Goal: Complete application form

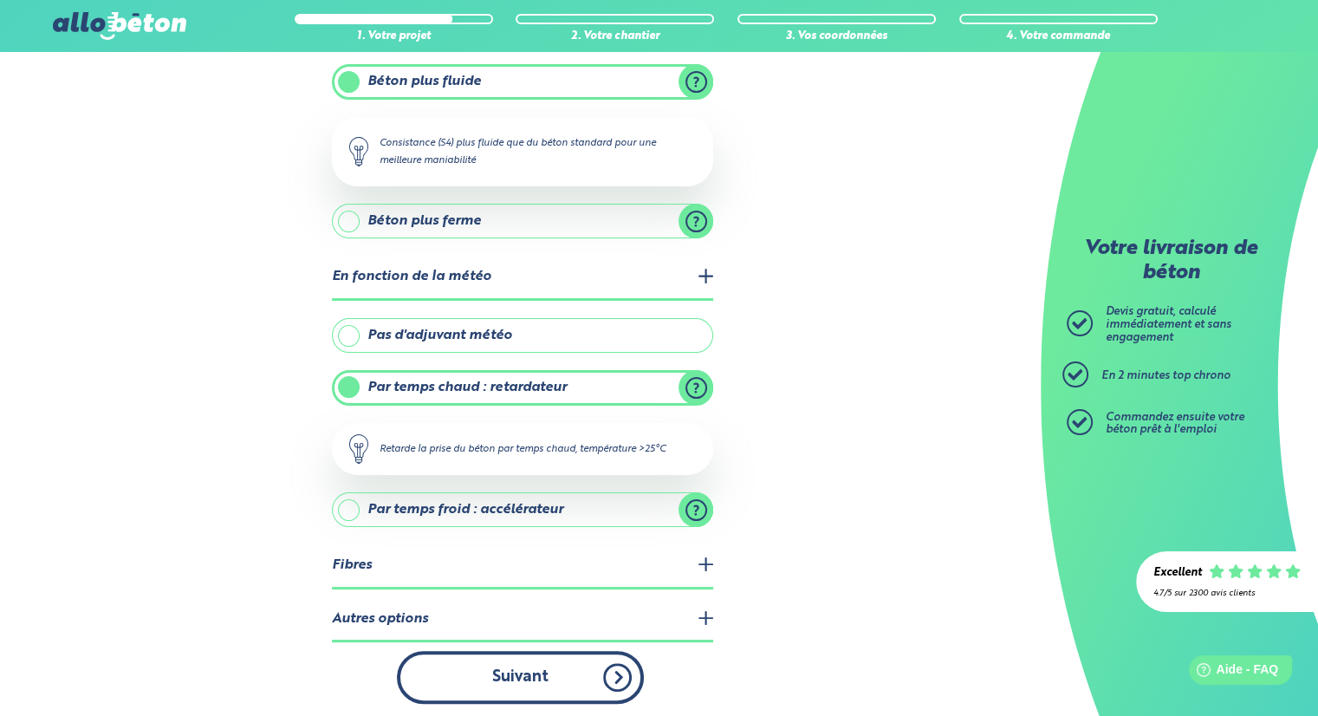
click at [517, 675] on button "Suivant" at bounding box center [520, 677] width 247 height 53
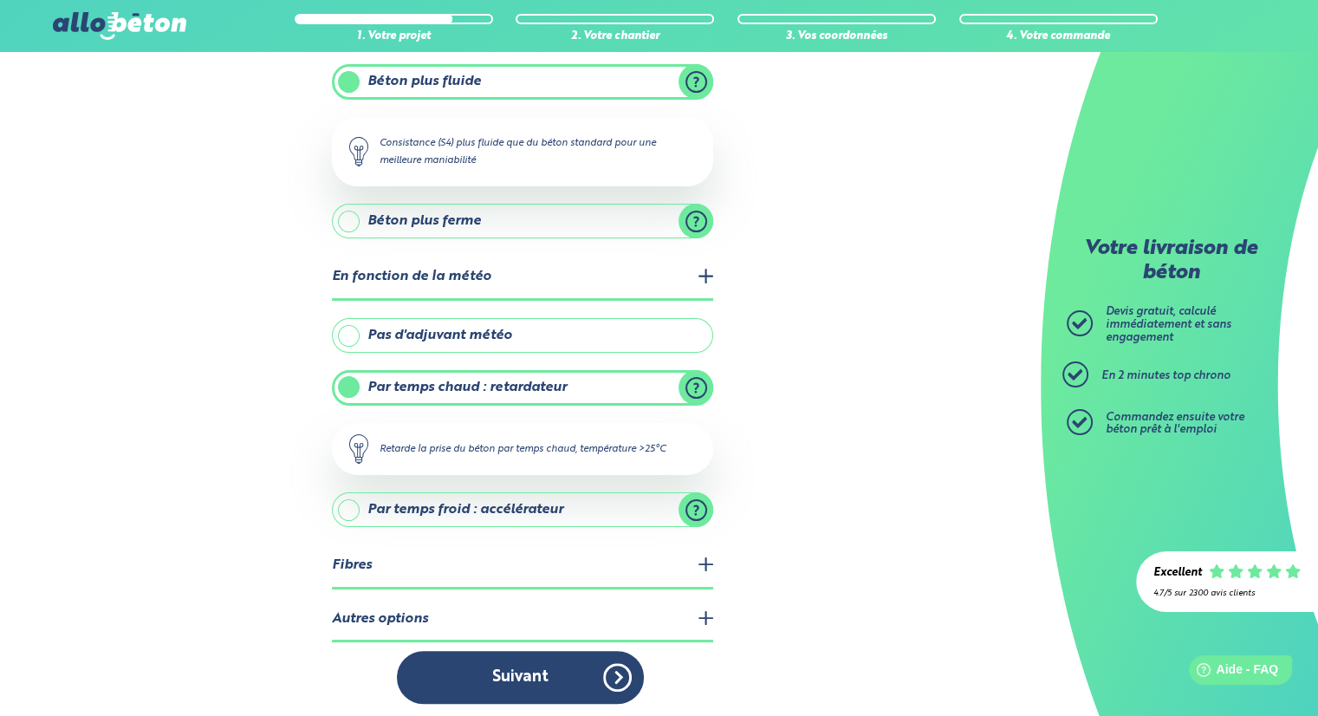
scroll to position [201, 0]
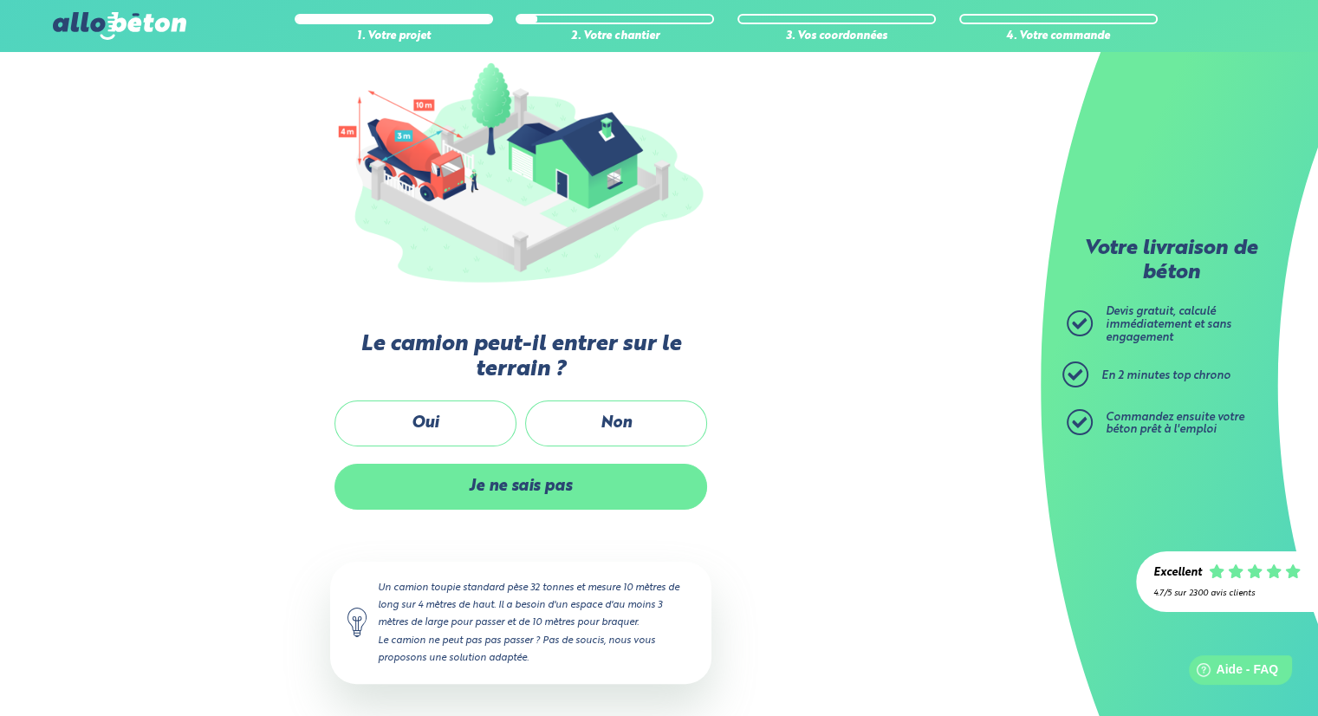
click at [521, 489] on label "Je ne sais pas" at bounding box center [521, 487] width 373 height 46
click at [0, 0] on input "Je ne sais pas" at bounding box center [0, 0] width 0 height 0
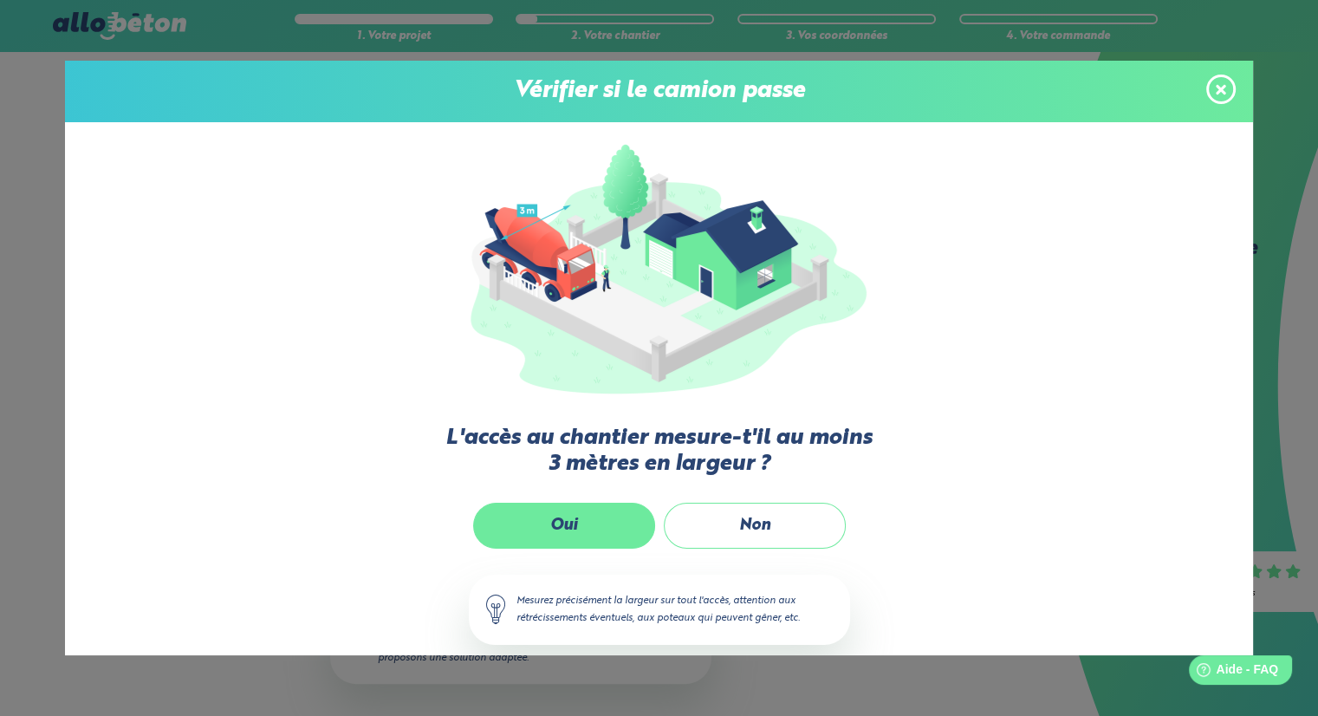
click at [576, 523] on label "Oui" at bounding box center [564, 526] width 182 height 46
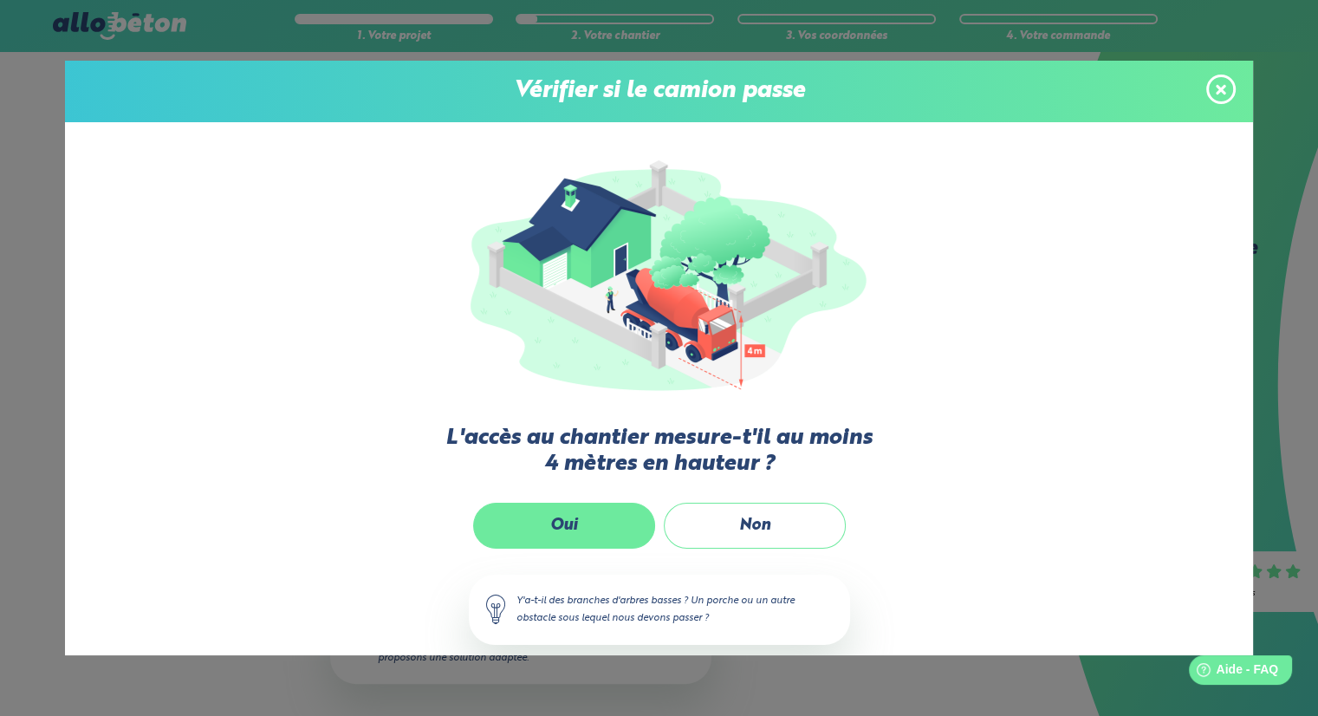
click at [569, 526] on label "Oui" at bounding box center [564, 526] width 182 height 46
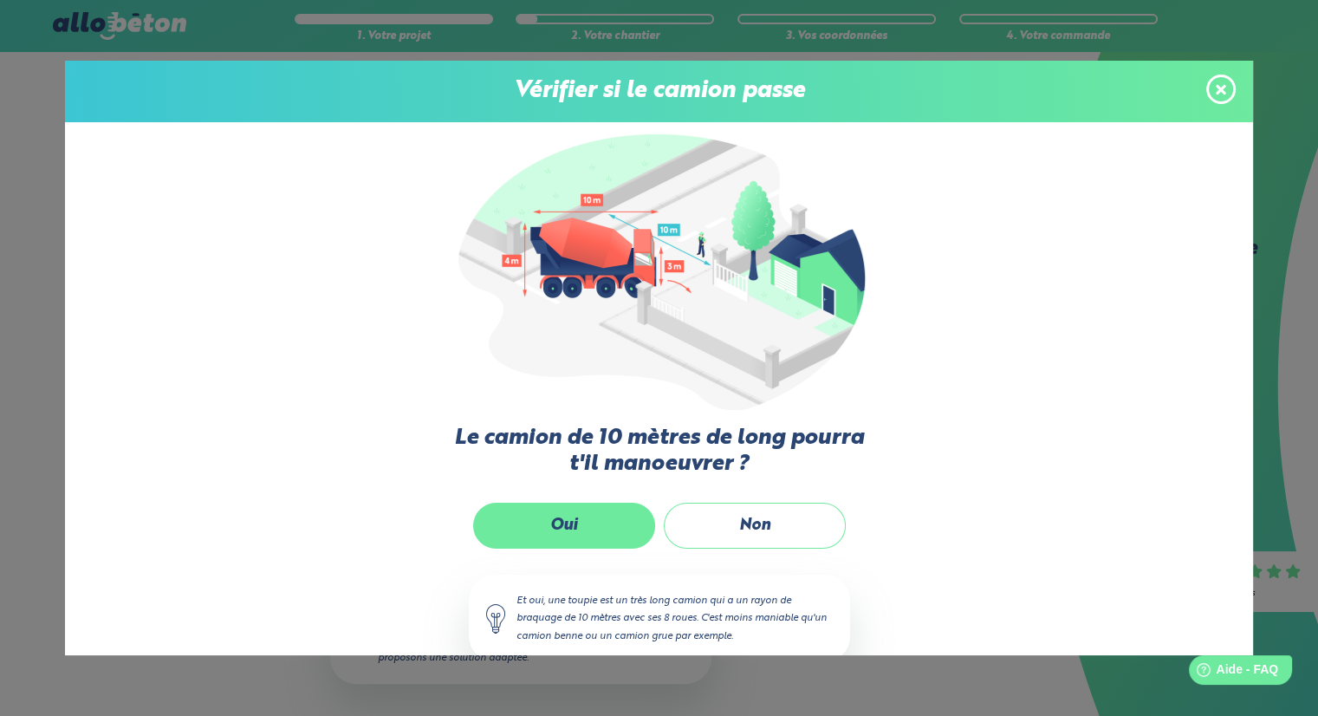
click at [562, 531] on label "Oui" at bounding box center [564, 526] width 182 height 46
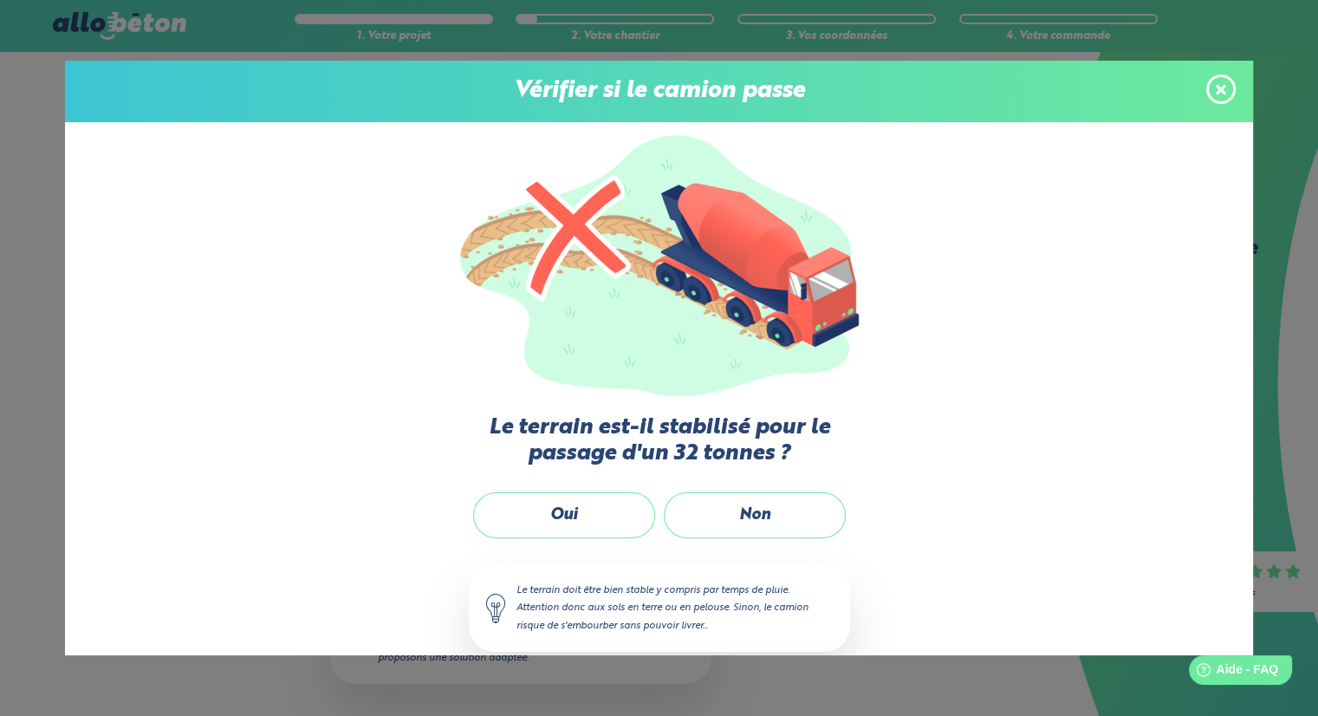
scroll to position [41, 0]
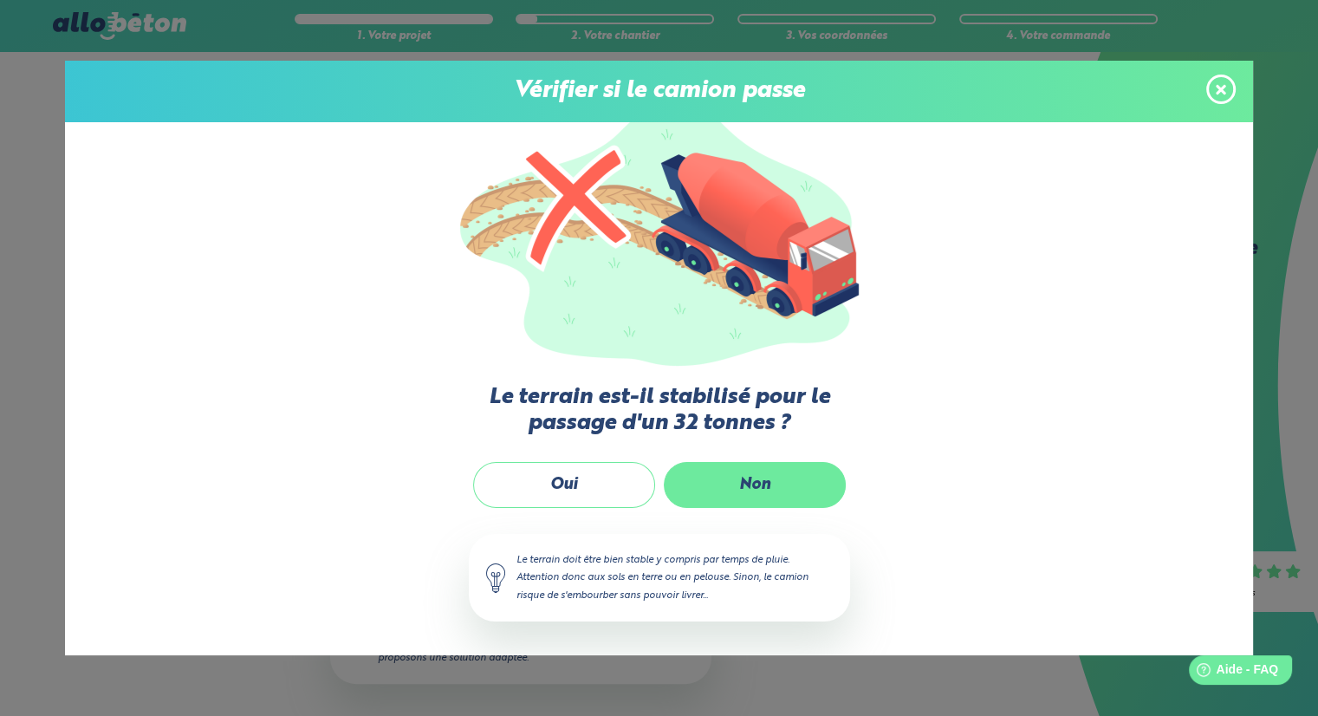
click at [713, 480] on label "Non" at bounding box center [755, 485] width 182 height 46
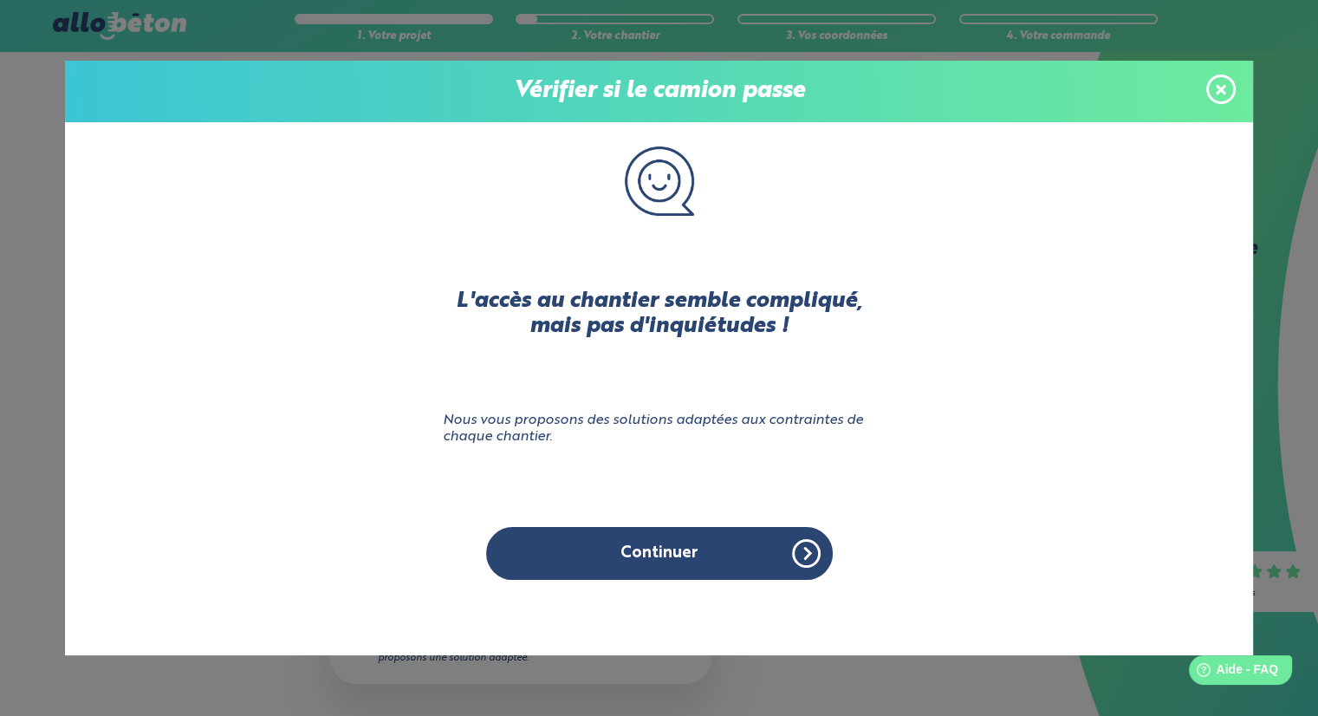
scroll to position [0, 0]
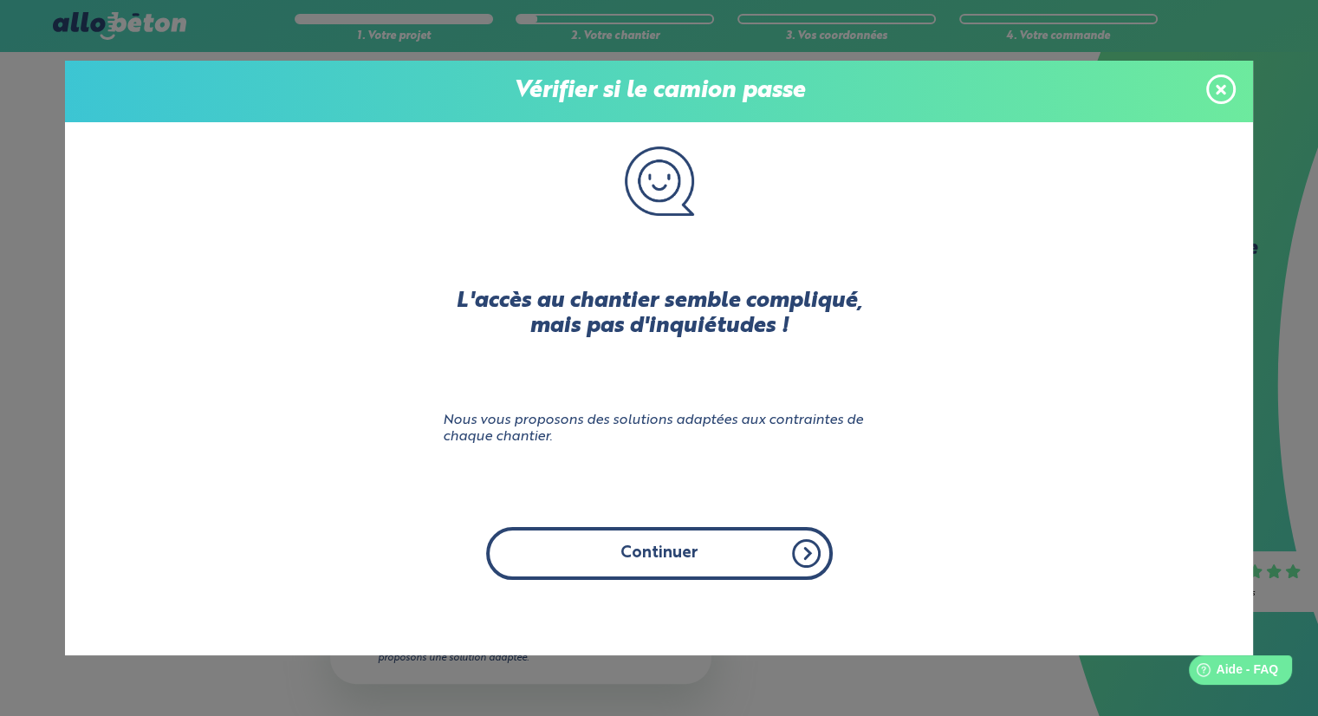
click at [650, 551] on button "Continuer" at bounding box center [659, 553] width 347 height 53
click input "Non" at bounding box center [0, 0] width 0 height 0
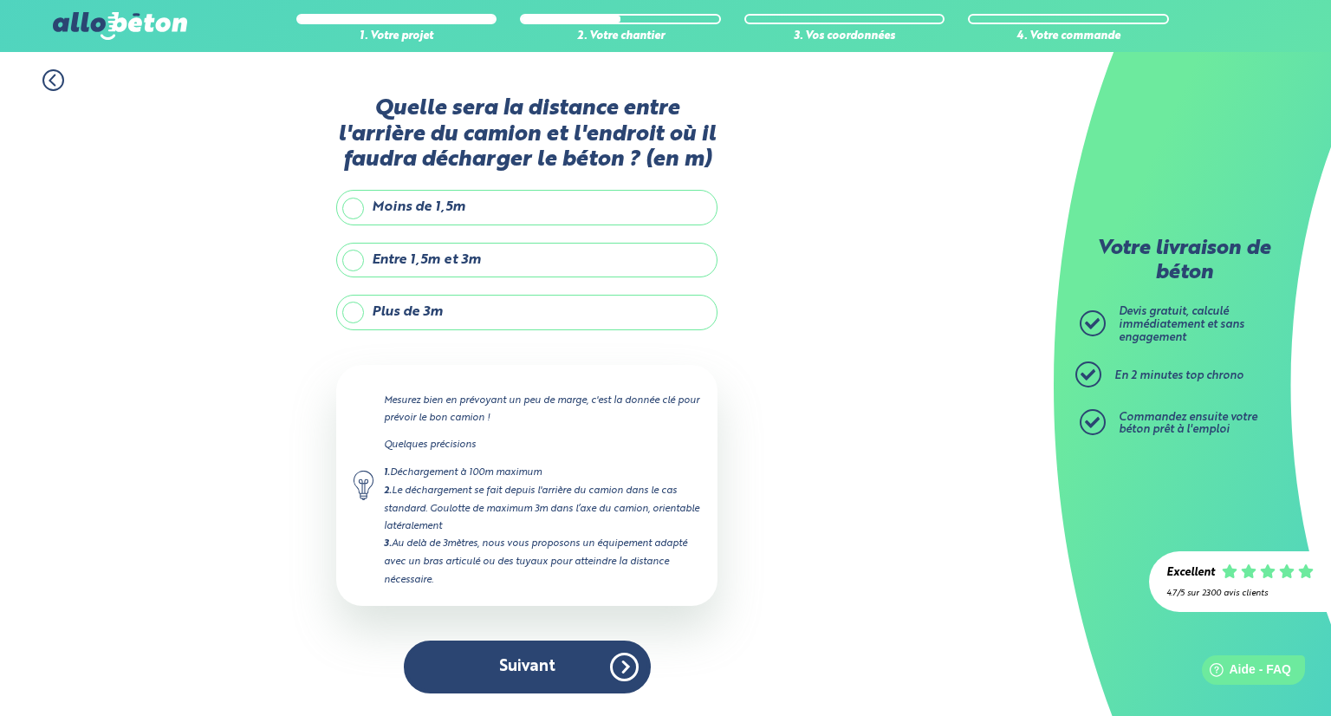
click at [416, 309] on label "Plus de 3m" at bounding box center [526, 312] width 381 height 35
click at [0, 0] on input "Plus de 3m" at bounding box center [0, 0] width 0 height 0
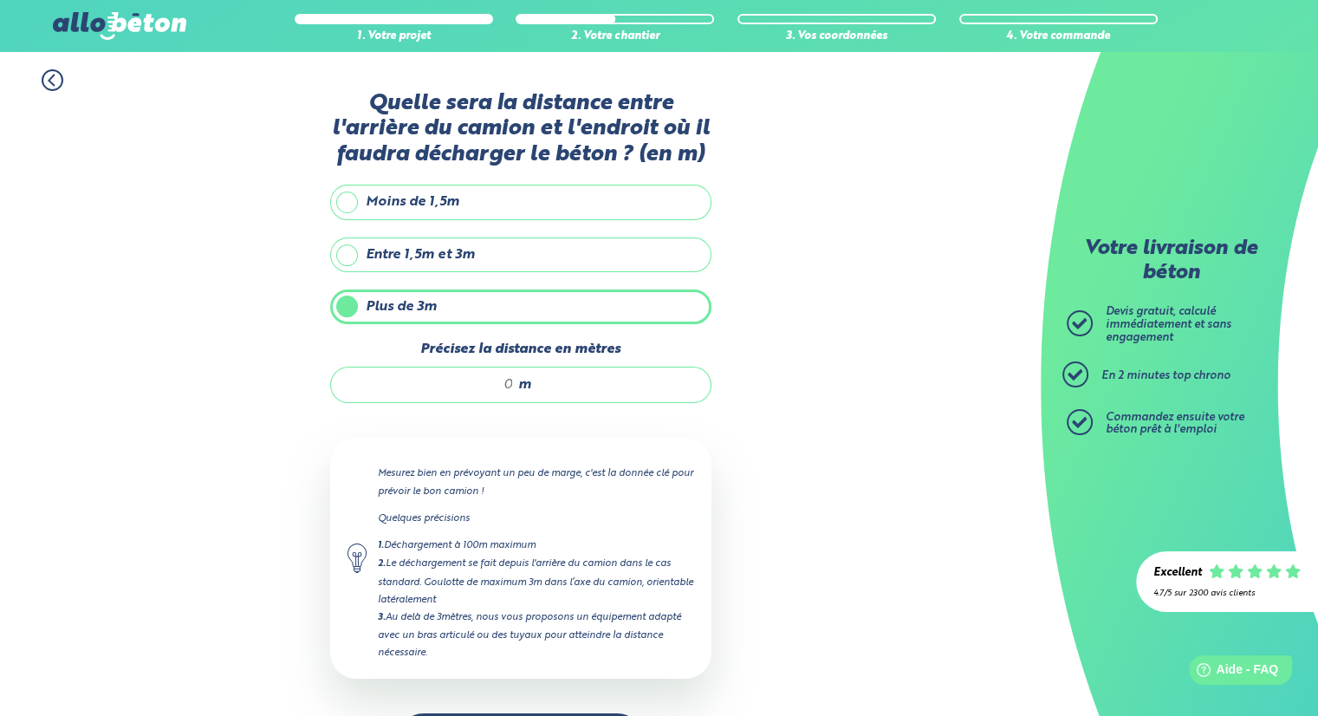
click at [510, 384] on input "Précisez la distance en mètres" at bounding box center [431, 384] width 166 height 17
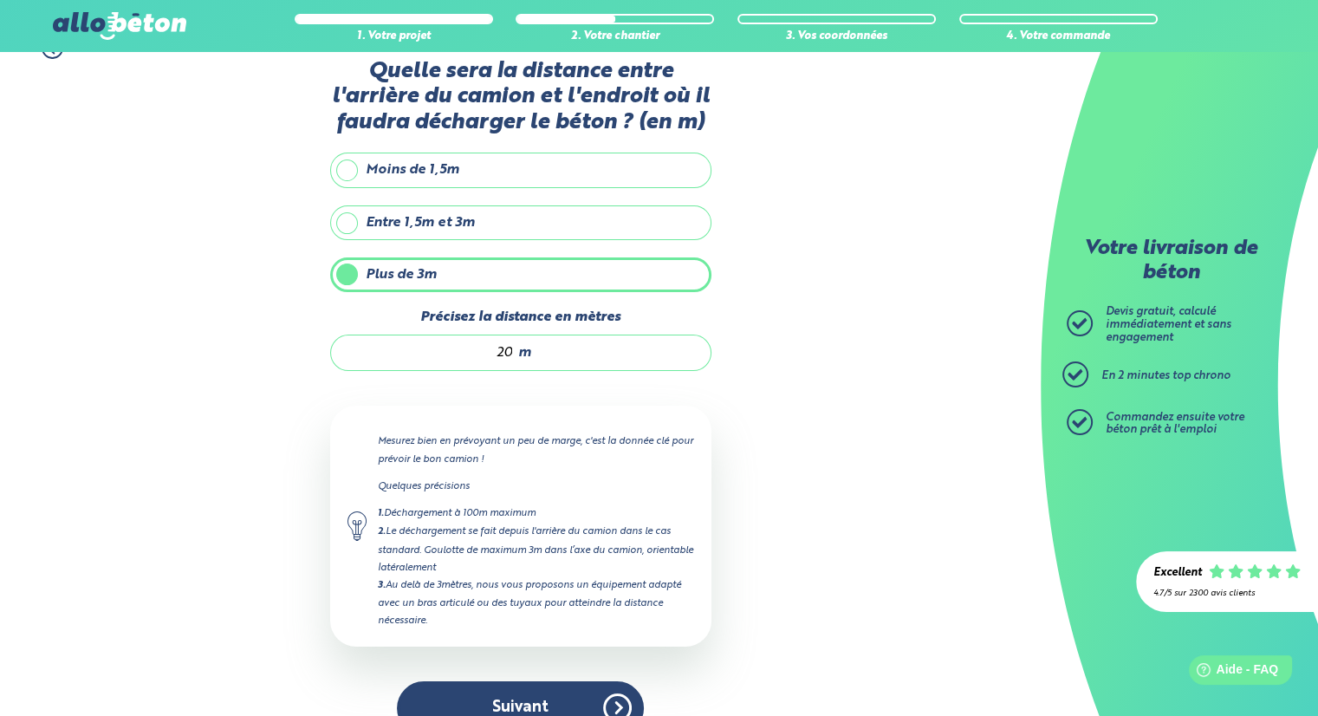
scroll to position [63, 0]
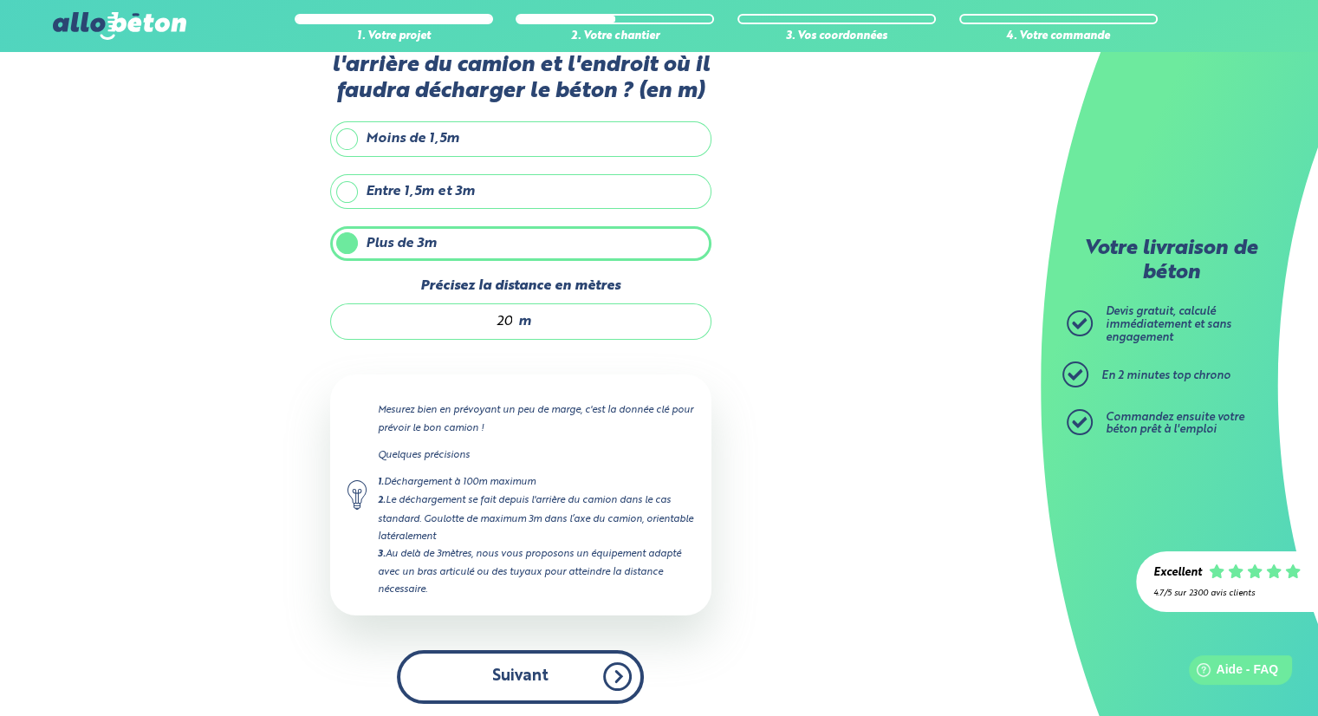
type input "20"
click at [510, 677] on button "Suivant" at bounding box center [520, 676] width 247 height 53
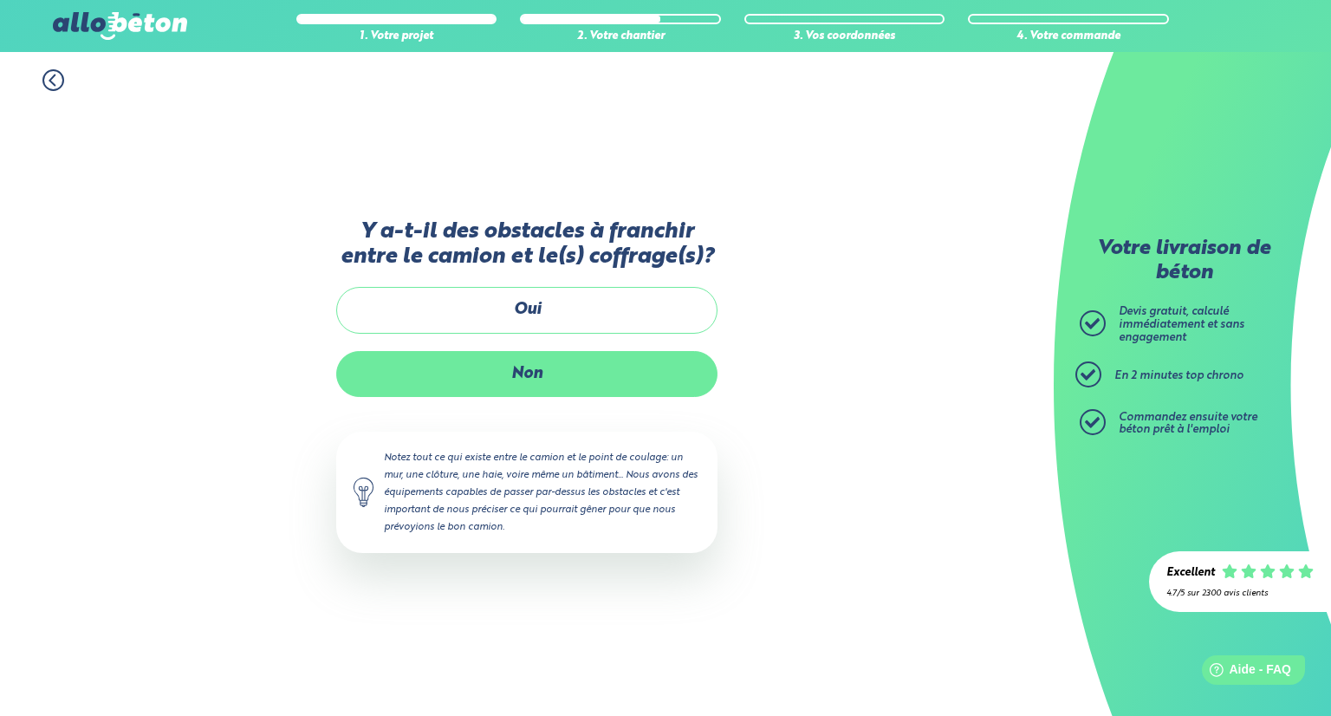
click at [539, 376] on label "Non" at bounding box center [526, 374] width 381 height 46
click at [0, 0] on input "Non" at bounding box center [0, 0] width 0 height 0
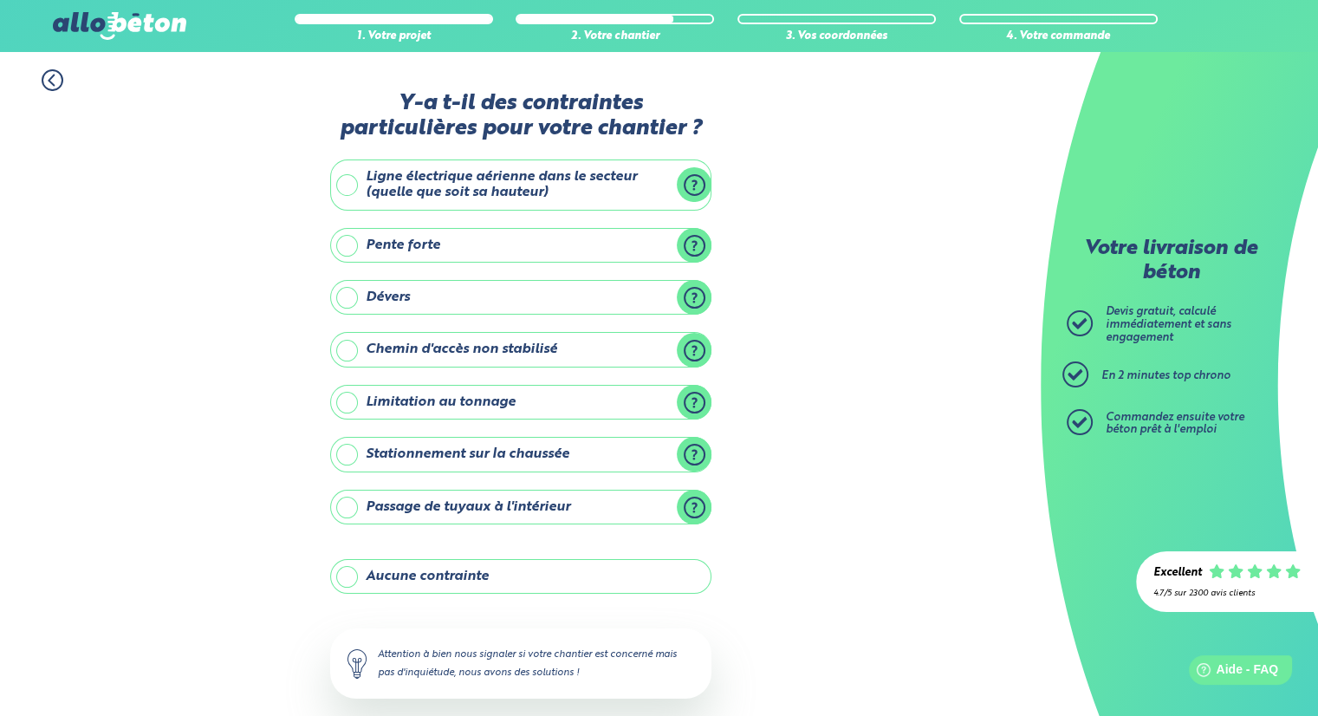
click at [452, 576] on label "Aucune contrainte" at bounding box center [520, 576] width 381 height 35
click at [0, 0] on input "Aucune contrainte" at bounding box center [0, 0] width 0 height 0
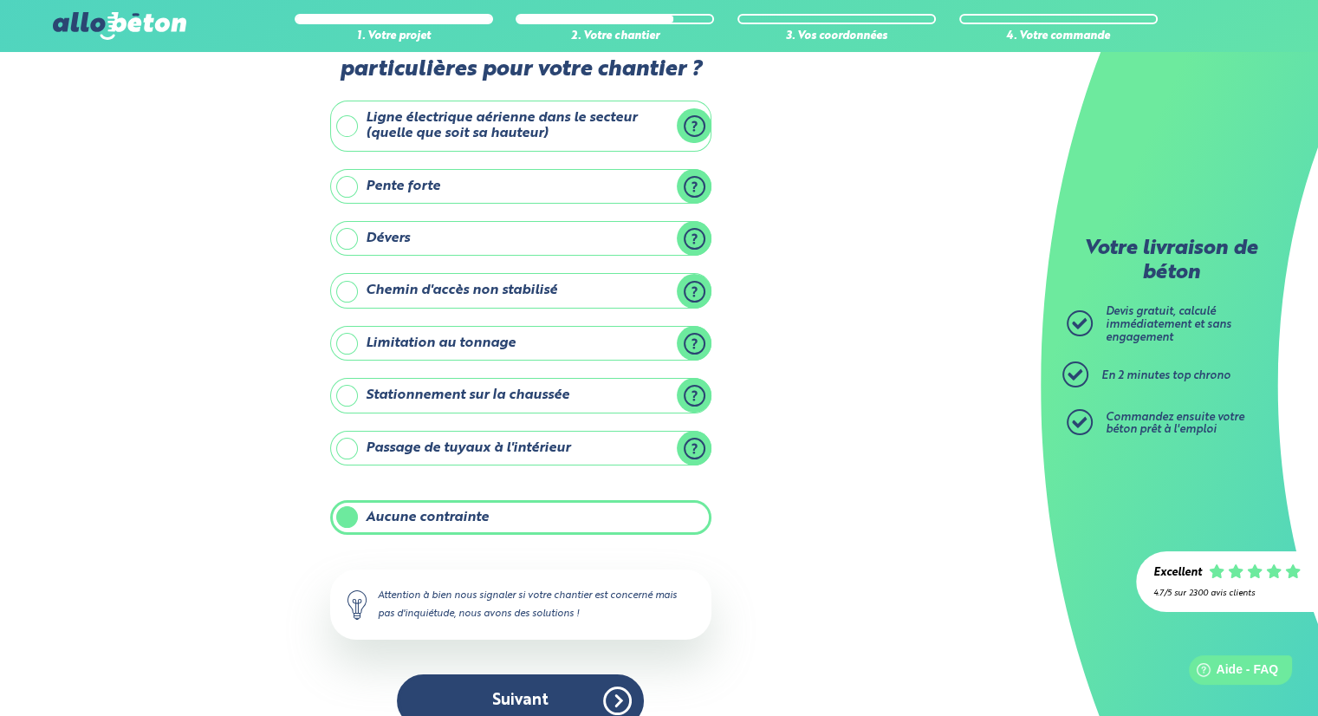
scroll to position [84, 0]
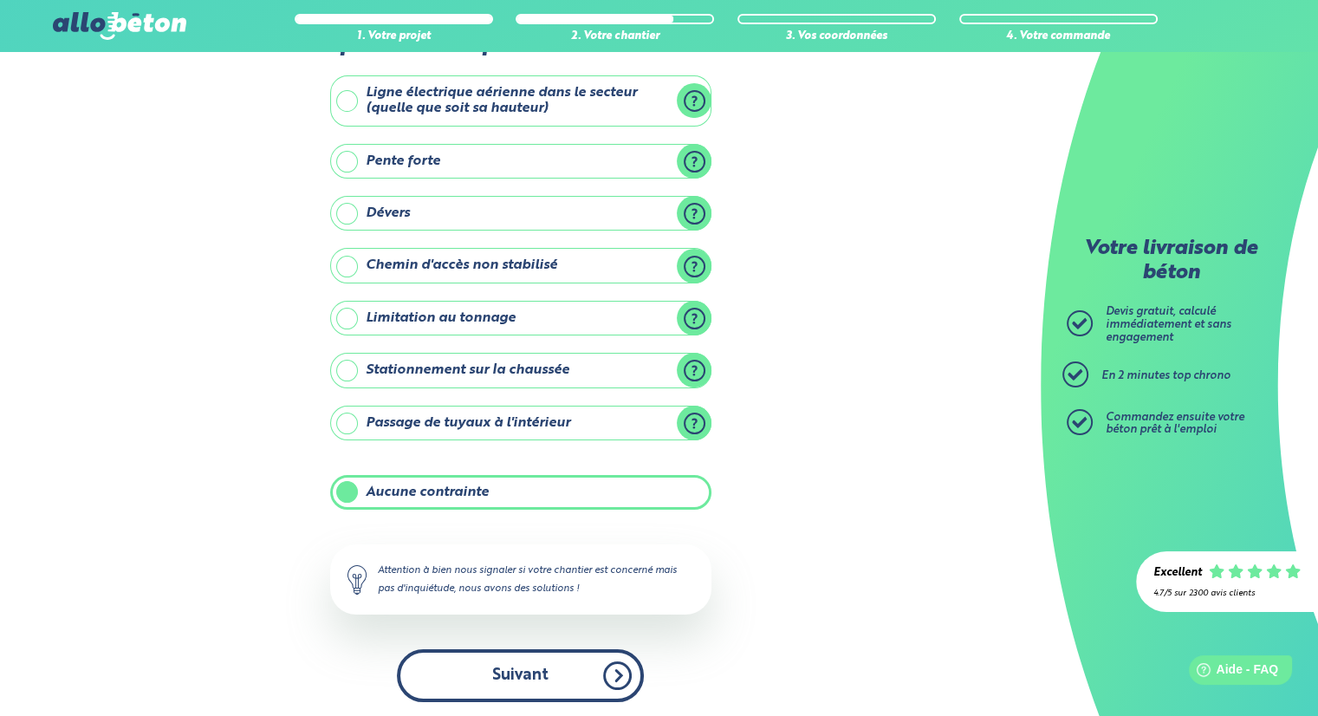
click at [493, 668] on button "Suivant" at bounding box center [520, 675] width 247 height 53
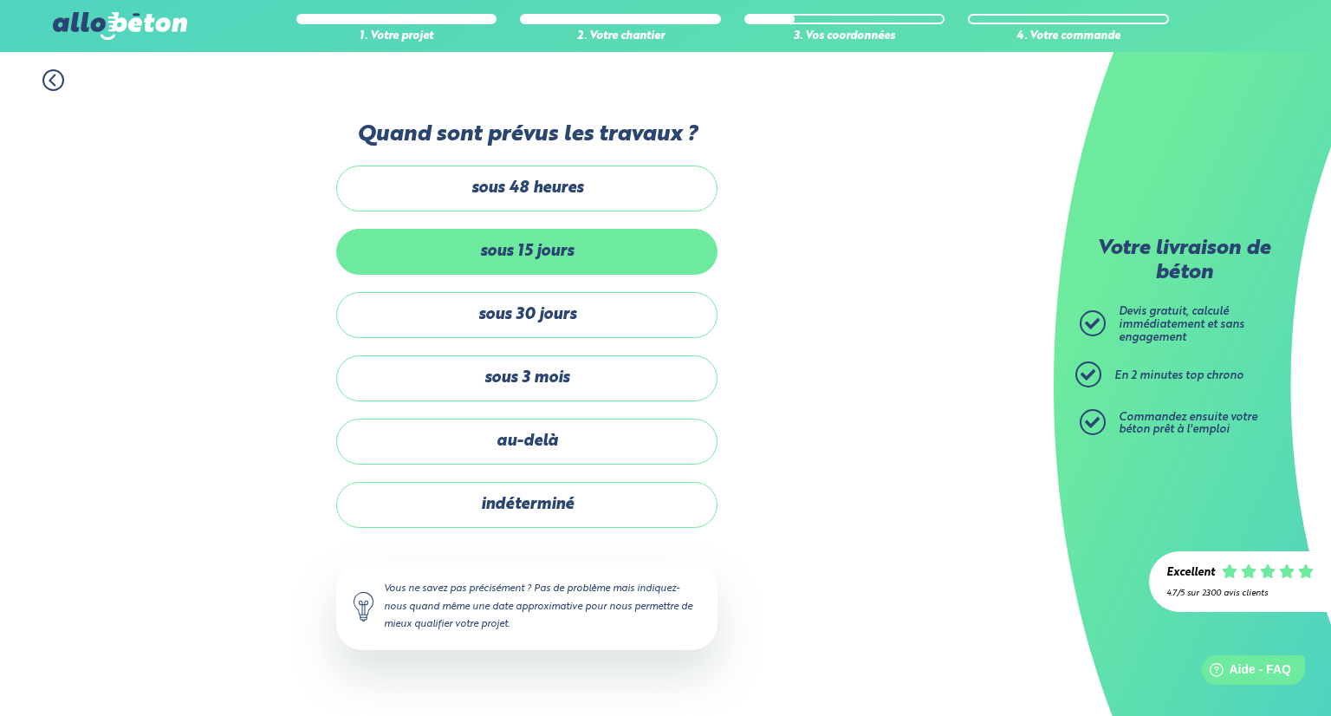
click at [570, 256] on label "sous 15 jours" at bounding box center [526, 252] width 381 height 46
click at [0, 0] on input "sous 15 jours" at bounding box center [0, 0] width 0 height 0
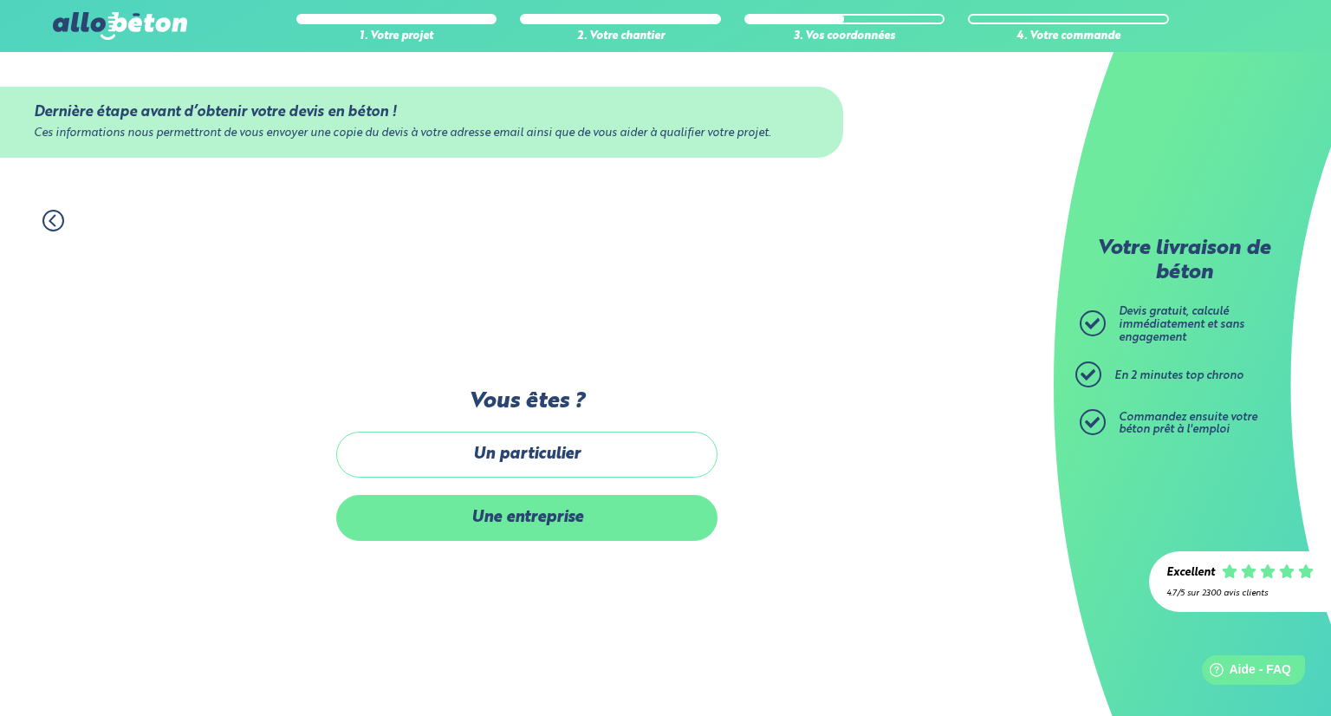
click at [548, 519] on label "Une entreprise" at bounding box center [526, 518] width 381 height 46
click at [0, 0] on input "Une entreprise" at bounding box center [0, 0] width 0 height 0
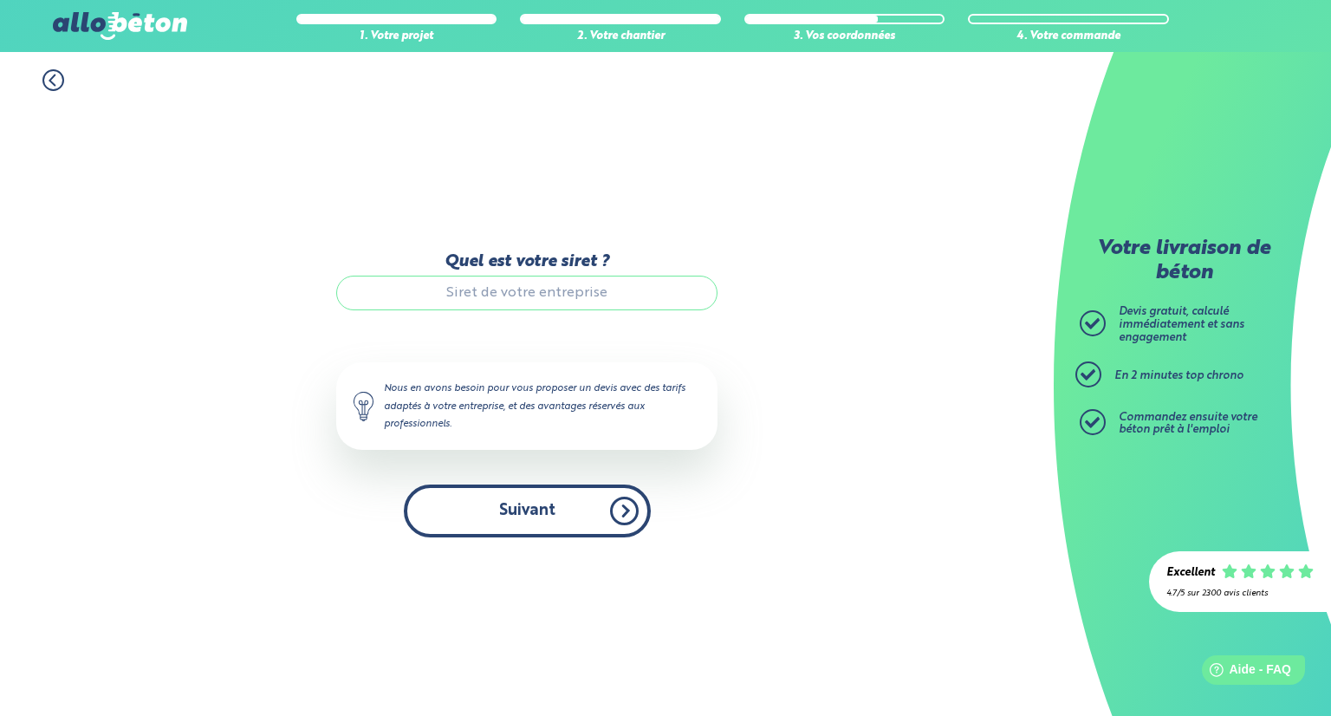
click at [527, 510] on button "Suivant" at bounding box center [527, 511] width 247 height 53
click at [491, 292] on input "Quel est votre siret ?" at bounding box center [526, 293] width 381 height 35
click at [482, 292] on input "Quel est votre siret ?" at bounding box center [526, 293] width 381 height 35
paste input "933 800 245 00013"
type input "933 800 245 00013"
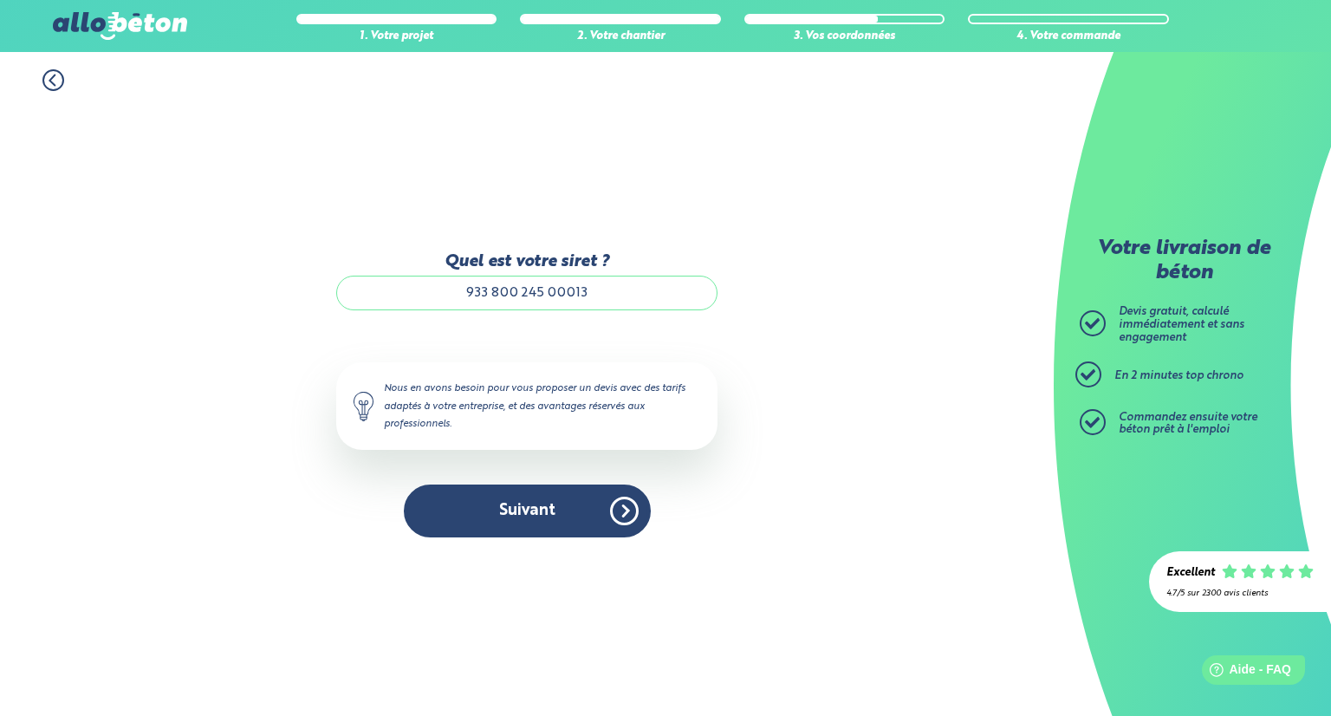
click at [536, 511] on button "Suivant" at bounding box center [527, 511] width 247 height 53
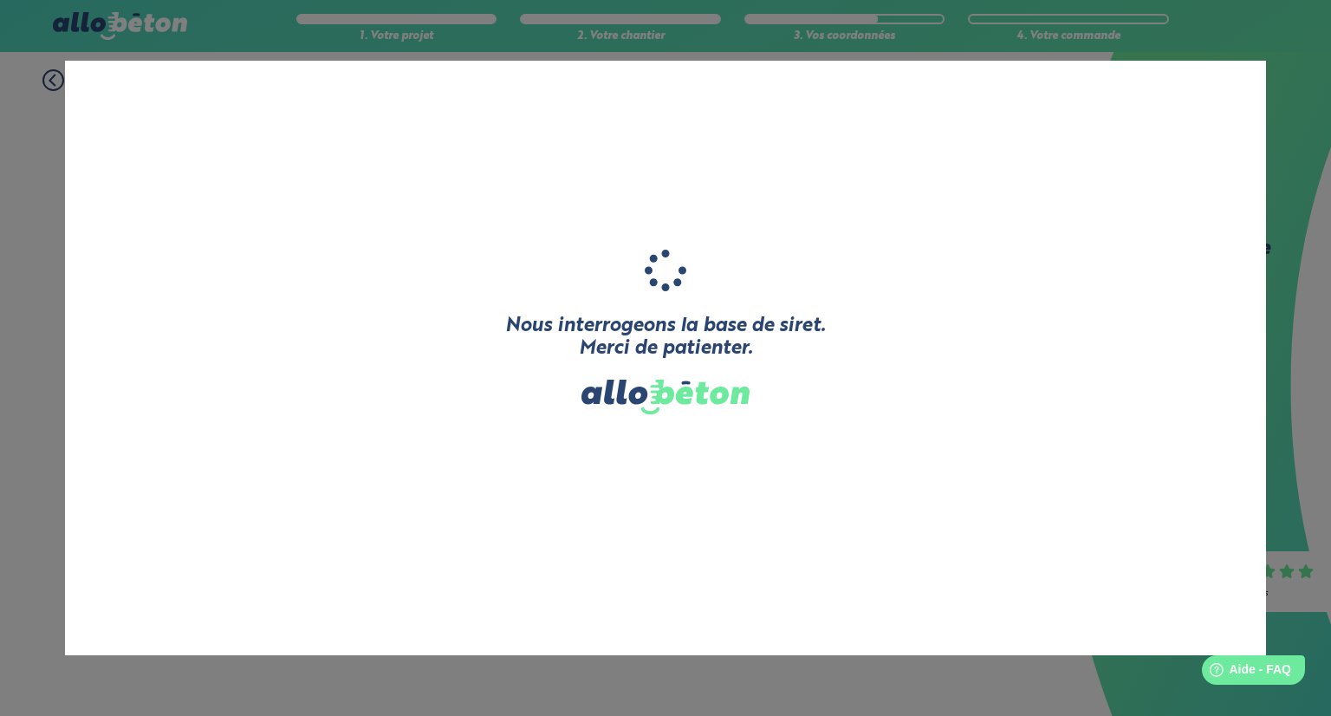
type input "O'BON EURE"
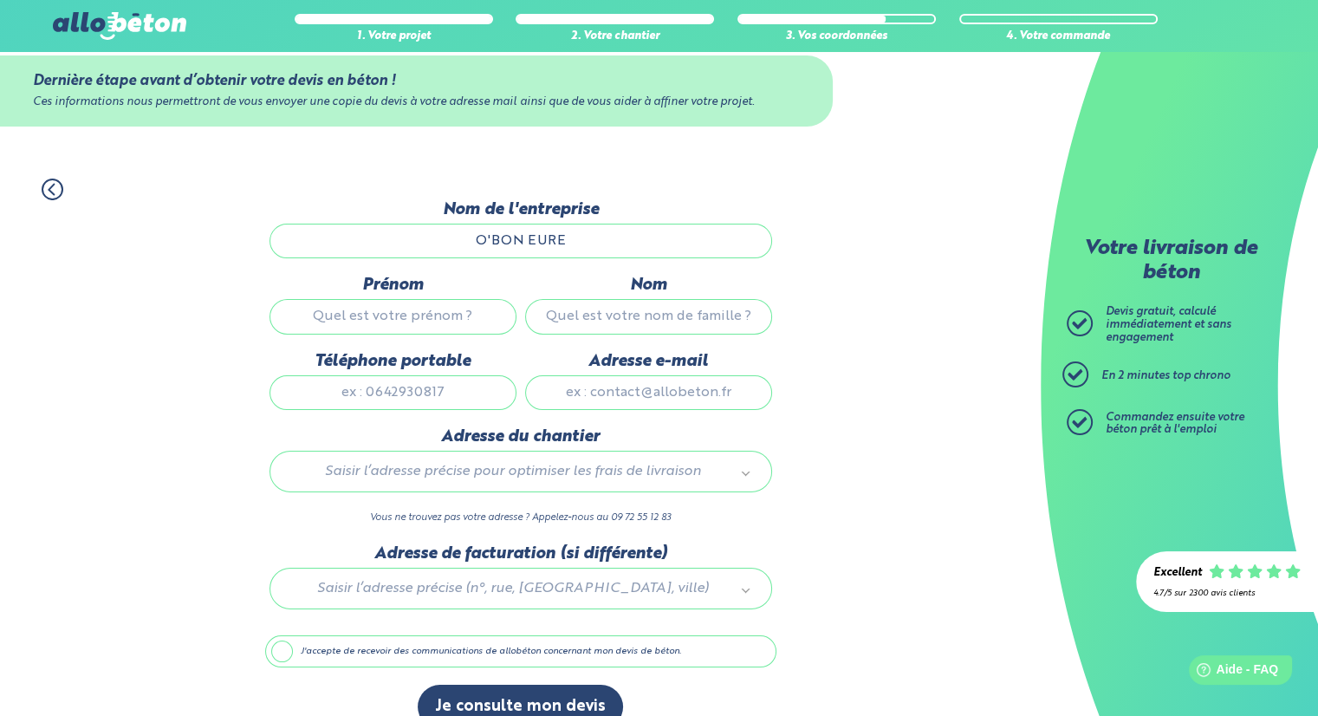
scroll to position [60, 0]
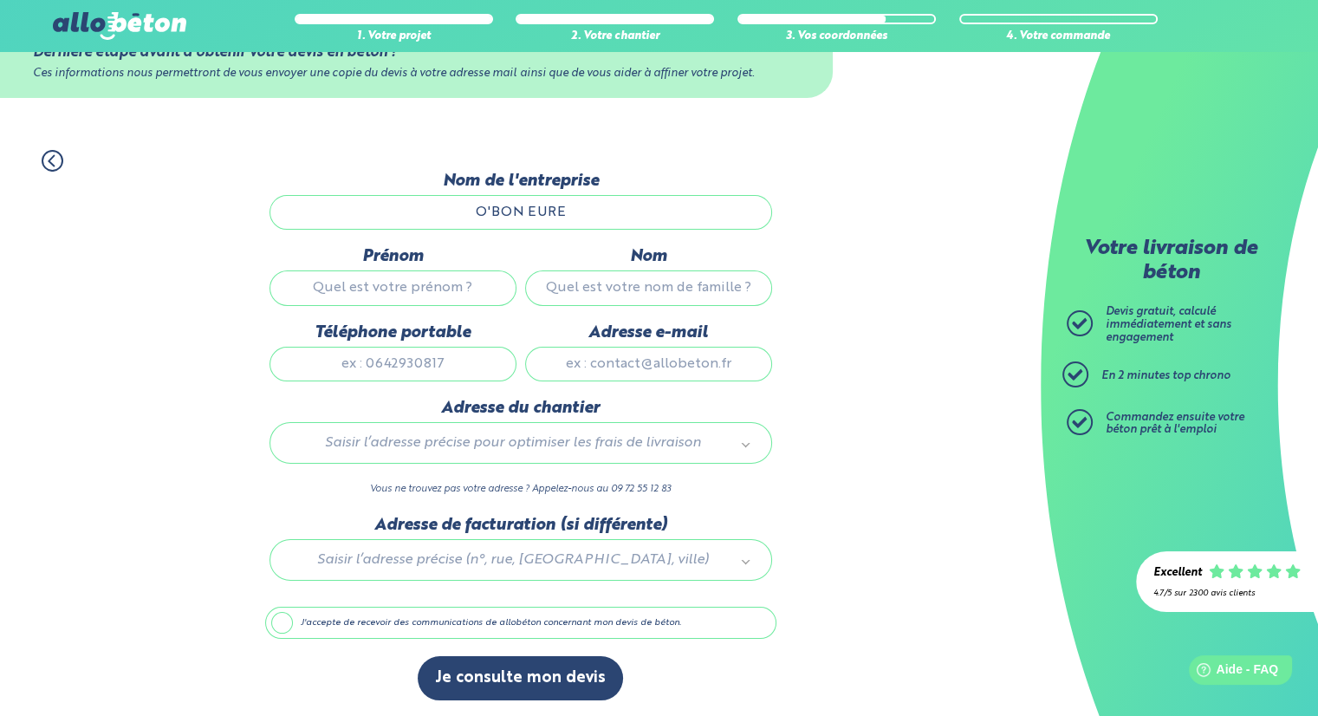
click at [432, 288] on input "Prénom" at bounding box center [393, 287] width 247 height 35
type input "[PERSON_NAME]"
type input "0631845291"
type input "[EMAIL_ADDRESS][DOMAIN_NAME]"
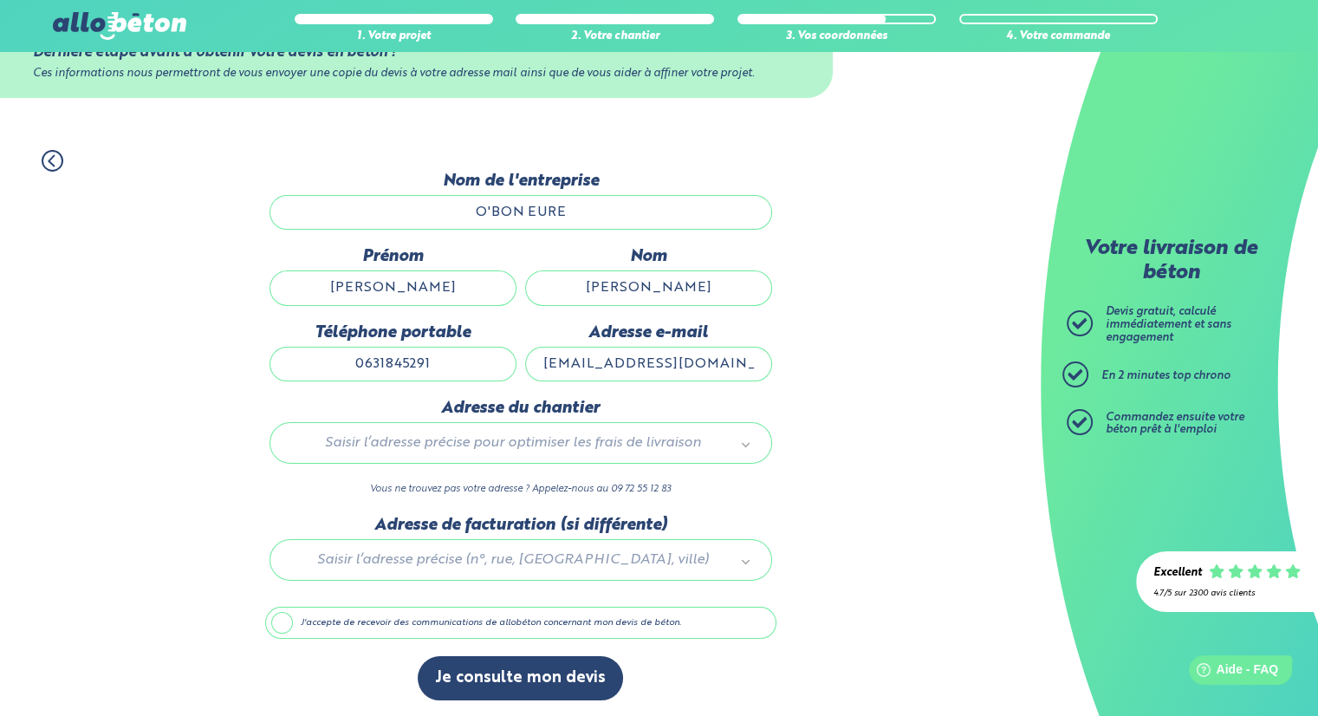
type input "[STREET_ADDRESS][DEMOGRAPHIC_DATA]"
click at [424, 427] on div "Saisir l’adresse précise pour optimiser les frais de livraison" at bounding box center [521, 443] width 503 height 42
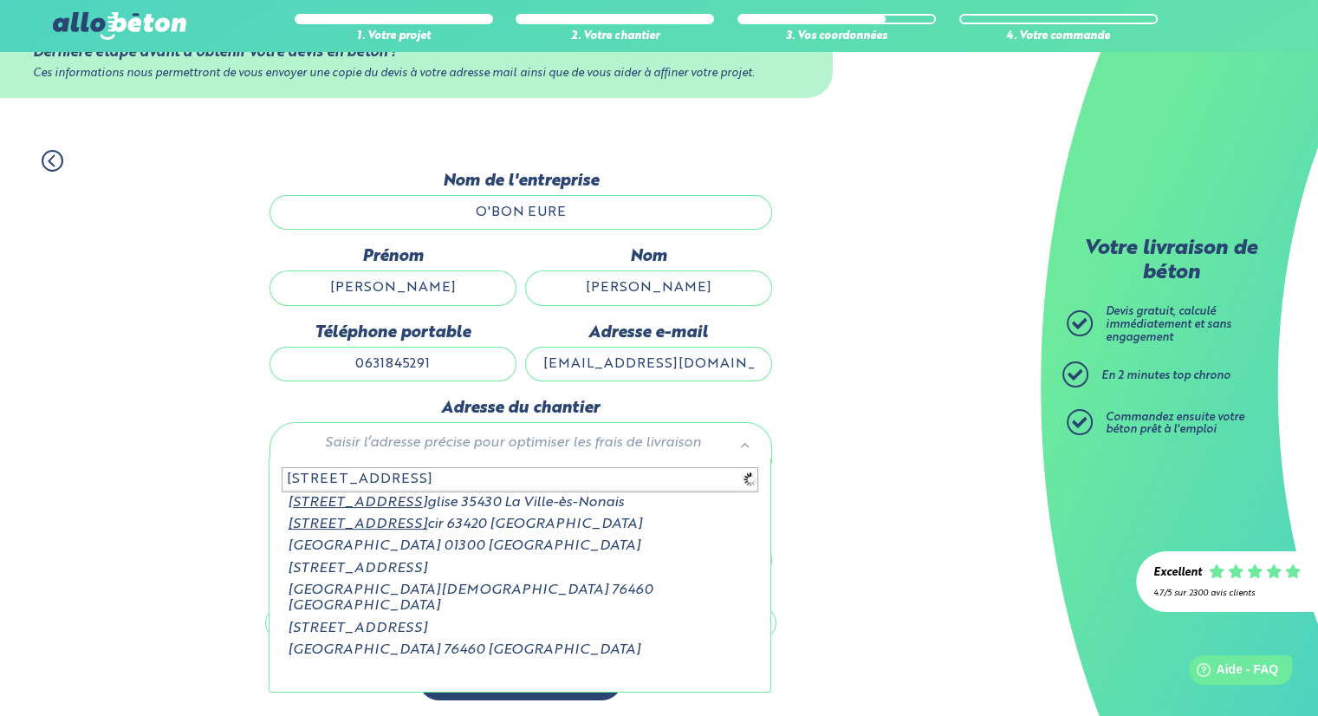
type input "[STREET_ADDRESS][DEMOGRAPHIC_DATA]"
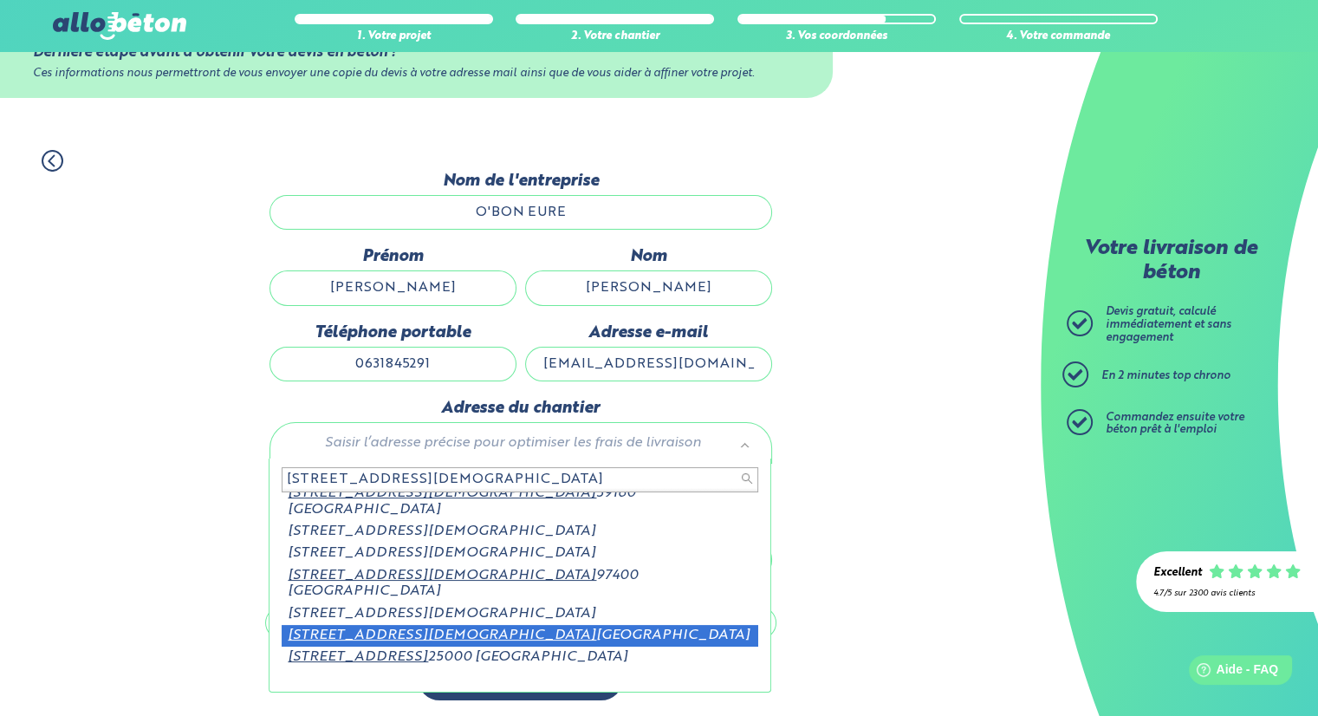
scroll to position [0, 0]
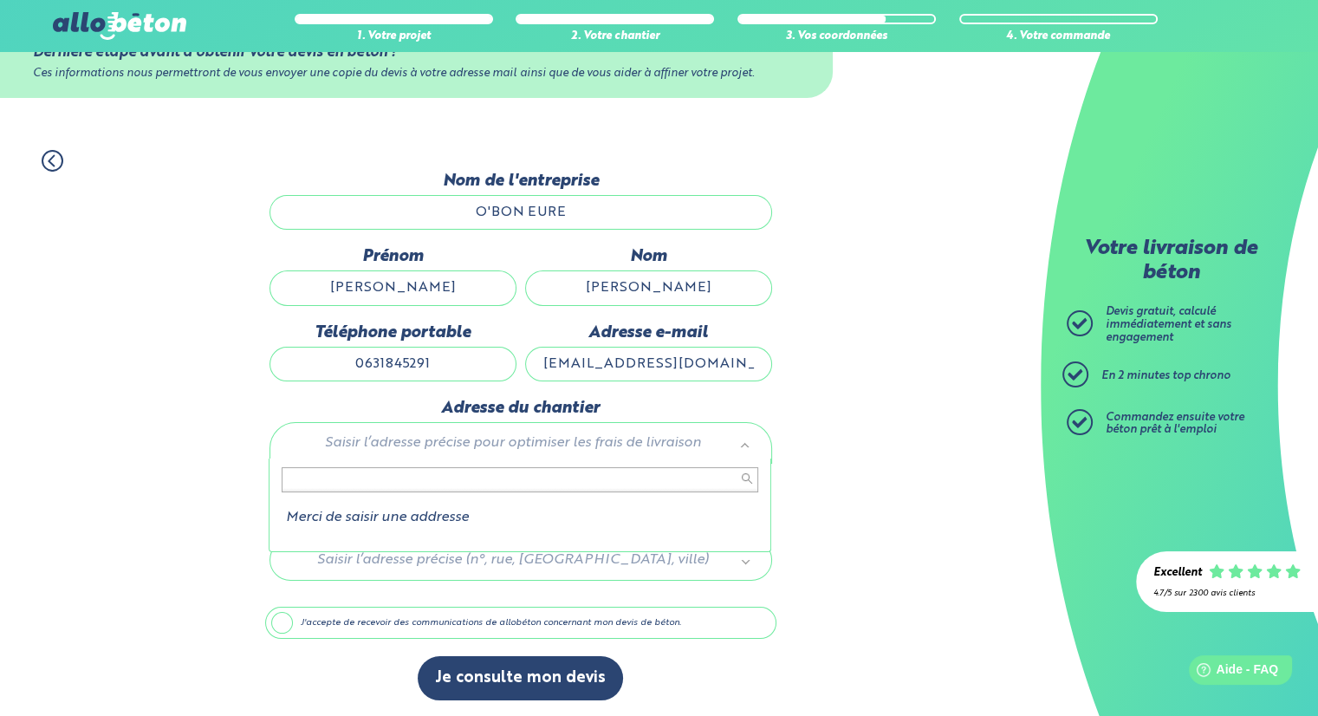
click at [381, 472] on input "text" at bounding box center [520, 479] width 477 height 24
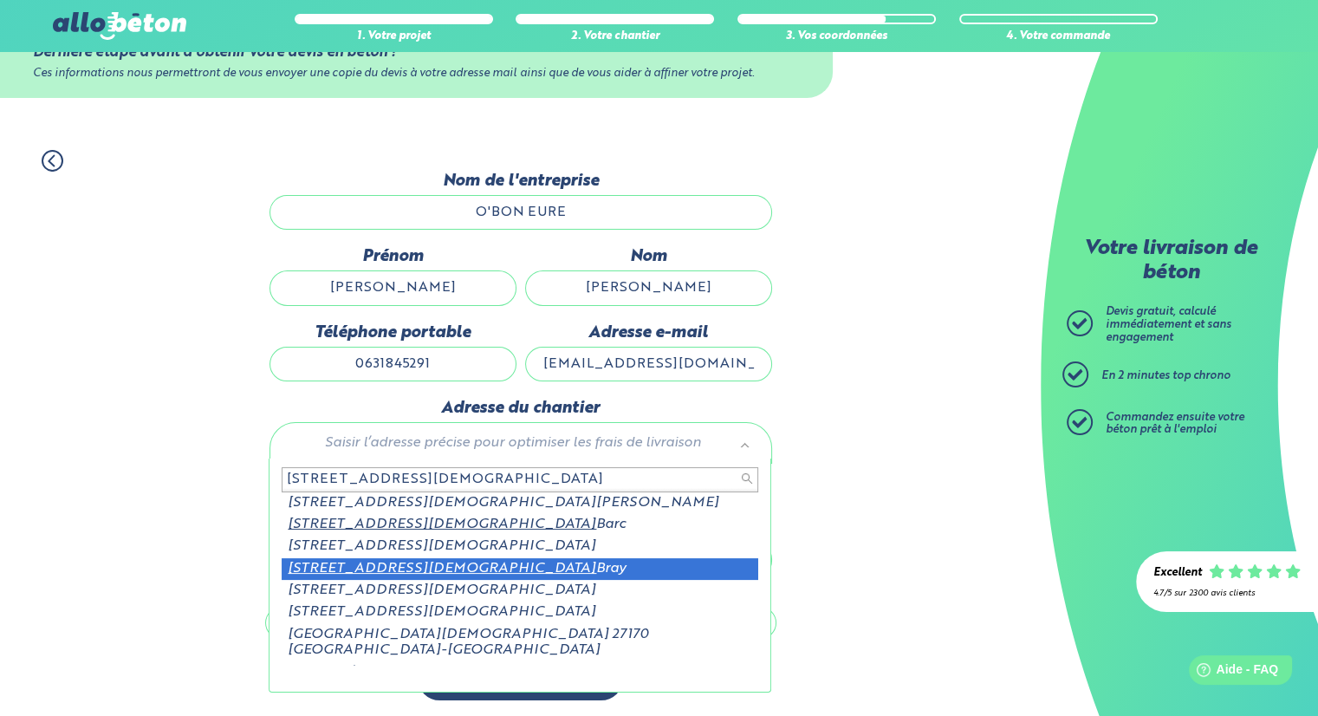
type input "[STREET_ADDRESS][DEMOGRAPHIC_DATA]"
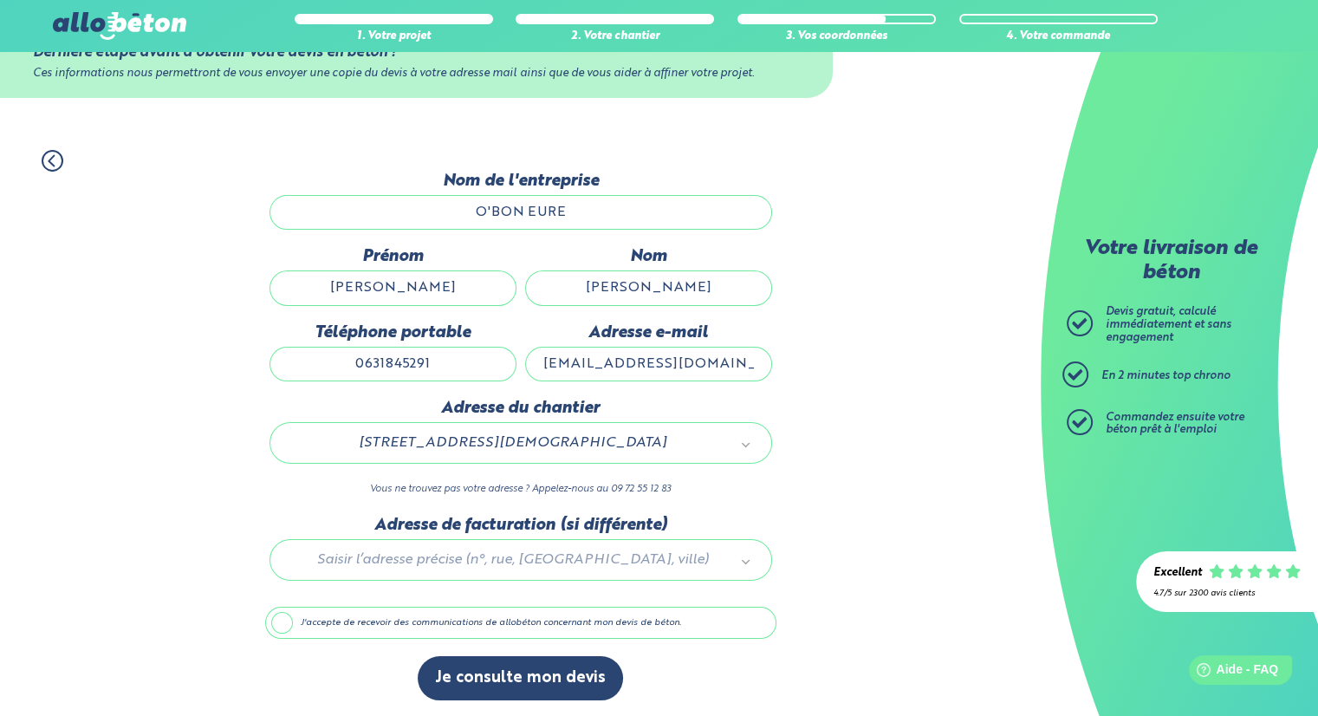
click at [368, 618] on label "J'accepte de recevoir des communications de allobéton concernant mon devis de b…" at bounding box center [520, 623] width 511 height 33
click at [0, 0] on input "J'accepte de recevoir des communications de allobéton concernant mon devis de b…" at bounding box center [0, 0] width 0 height 0
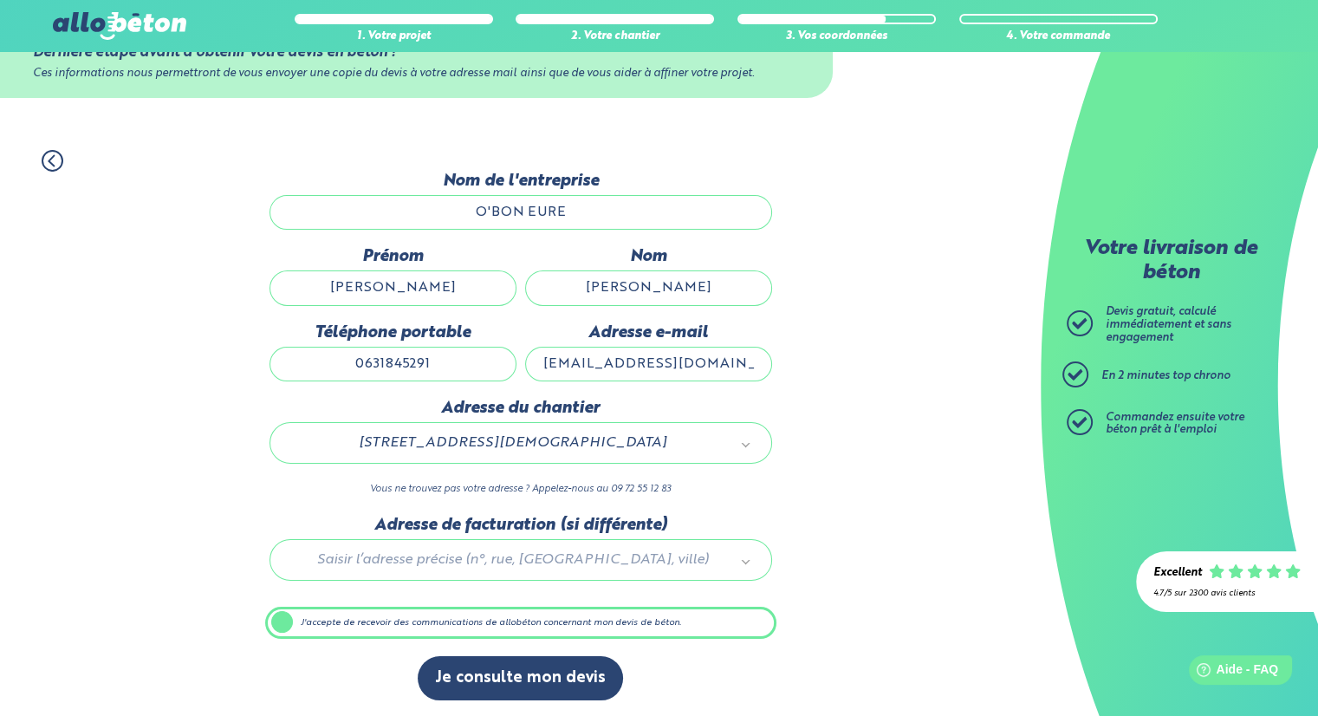
scroll to position [59, 0]
drag, startPoint x: 530, startPoint y: 671, endPoint x: 541, endPoint y: 672, distance: 11.3
click at [530, 671] on button "Je consulte mon devis" at bounding box center [520, 679] width 205 height 44
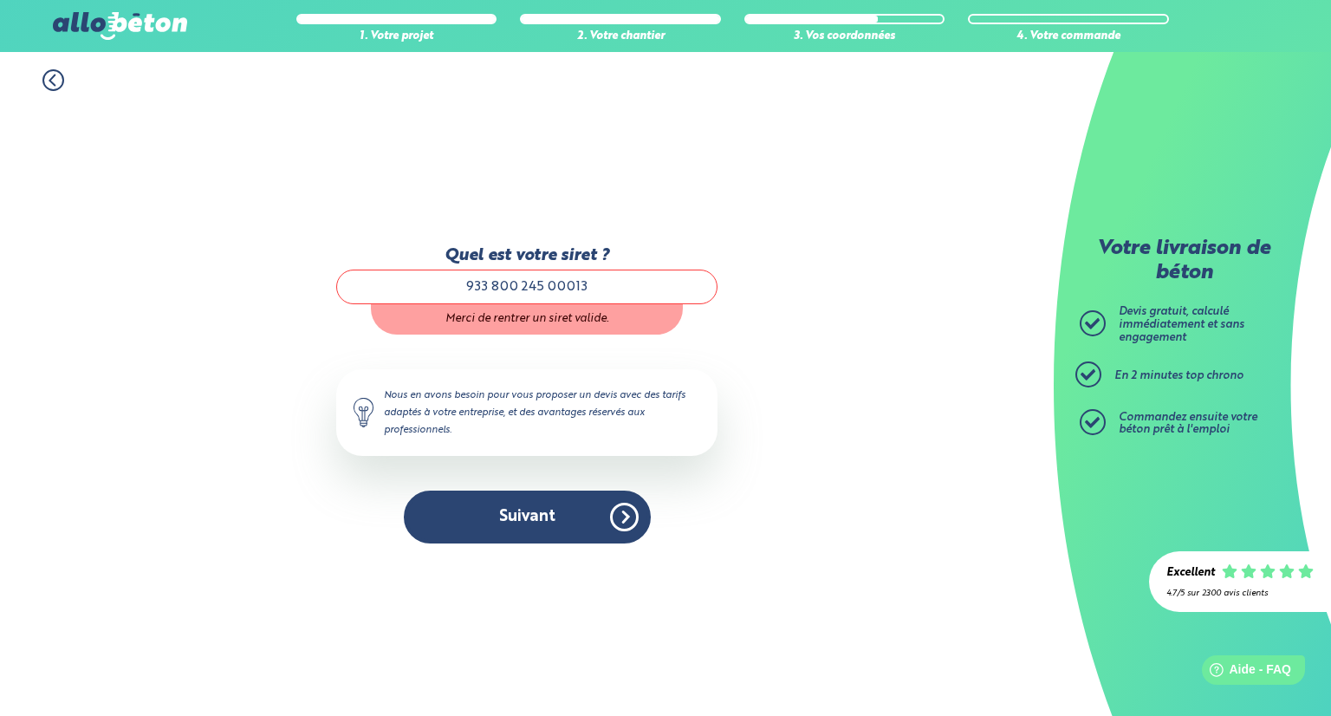
scroll to position [1, 0]
drag, startPoint x: 595, startPoint y: 288, endPoint x: 415, endPoint y: 295, distance: 179.6
click at [415, 295] on input "933 800 245 00013" at bounding box center [526, 287] width 381 height 35
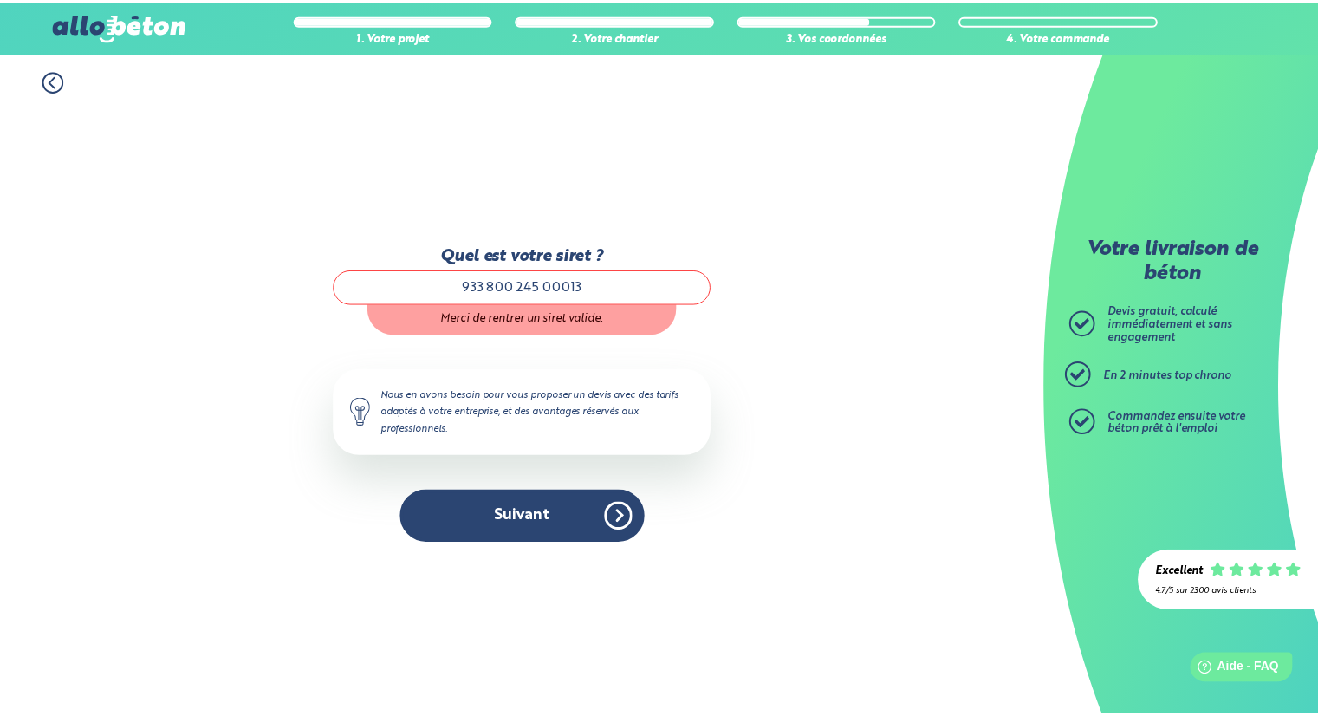
scroll to position [0, 0]
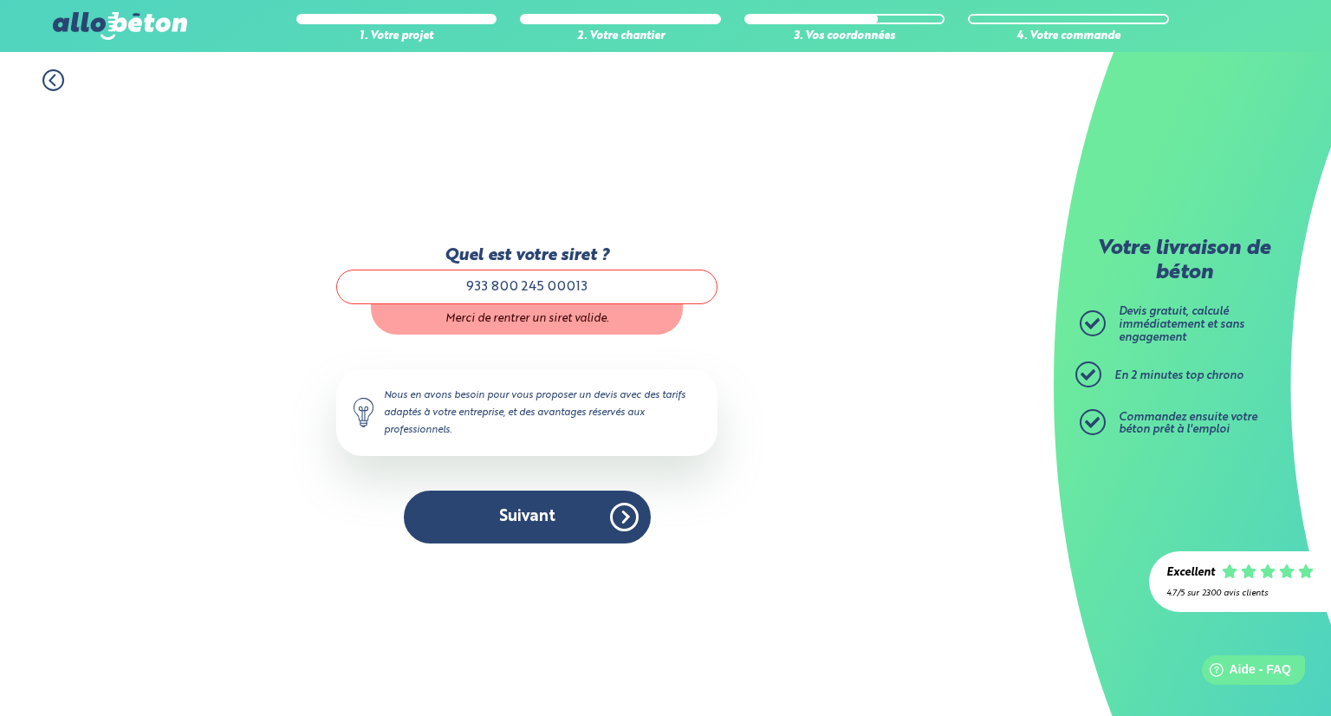
click at [530, 516] on button "Suivant" at bounding box center [527, 517] width 247 height 53
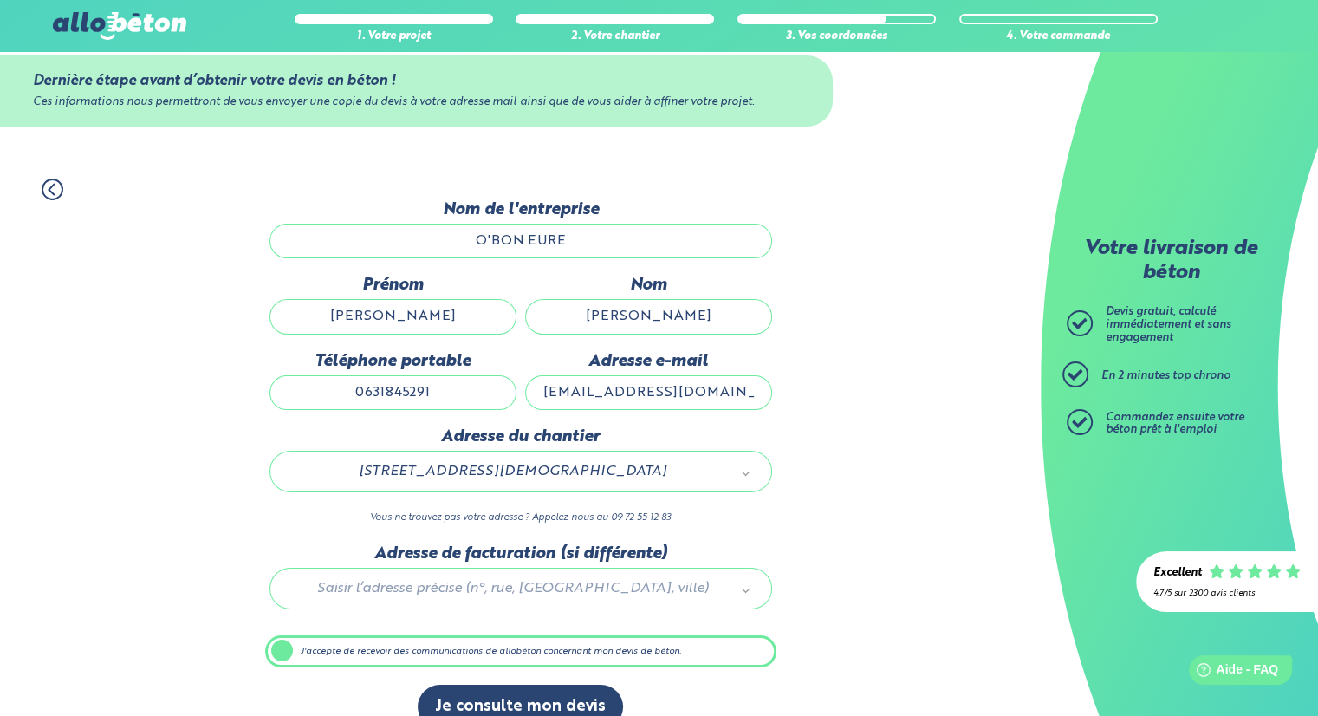
scroll to position [59, 0]
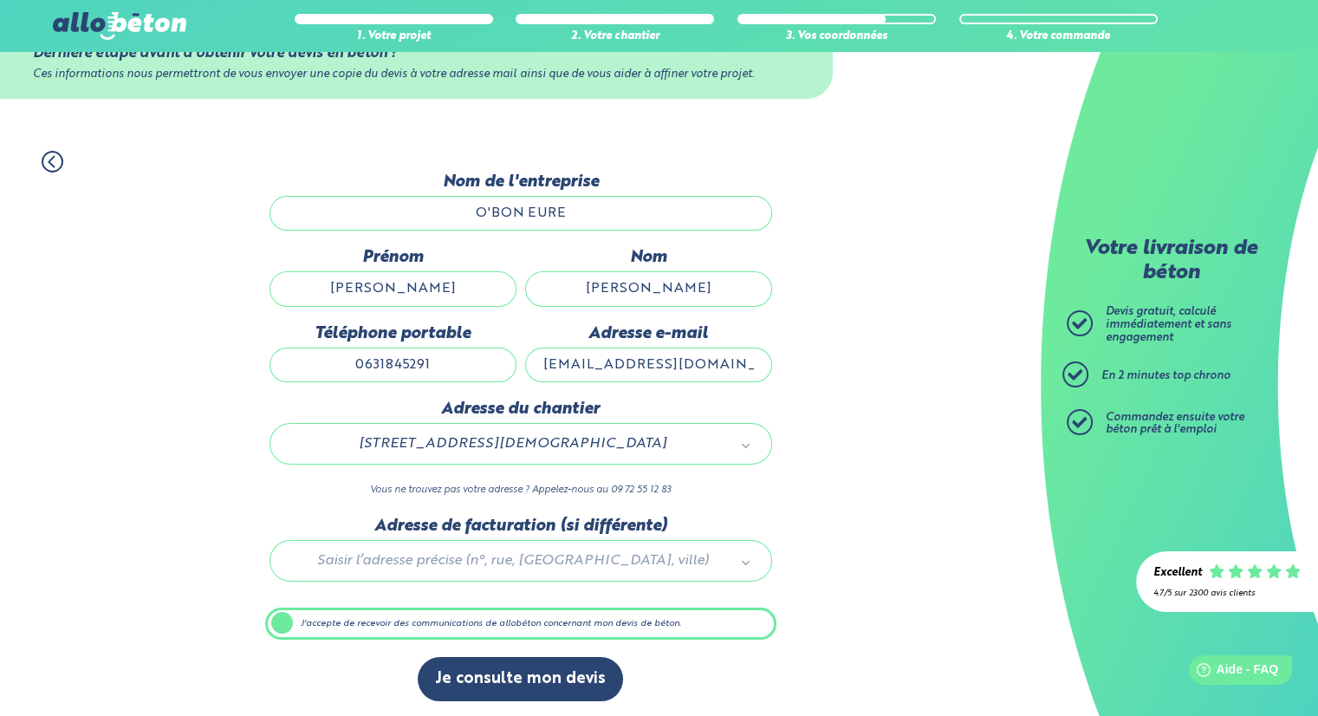
click at [505, 673] on button "Je consulte mon devis" at bounding box center [520, 679] width 205 height 44
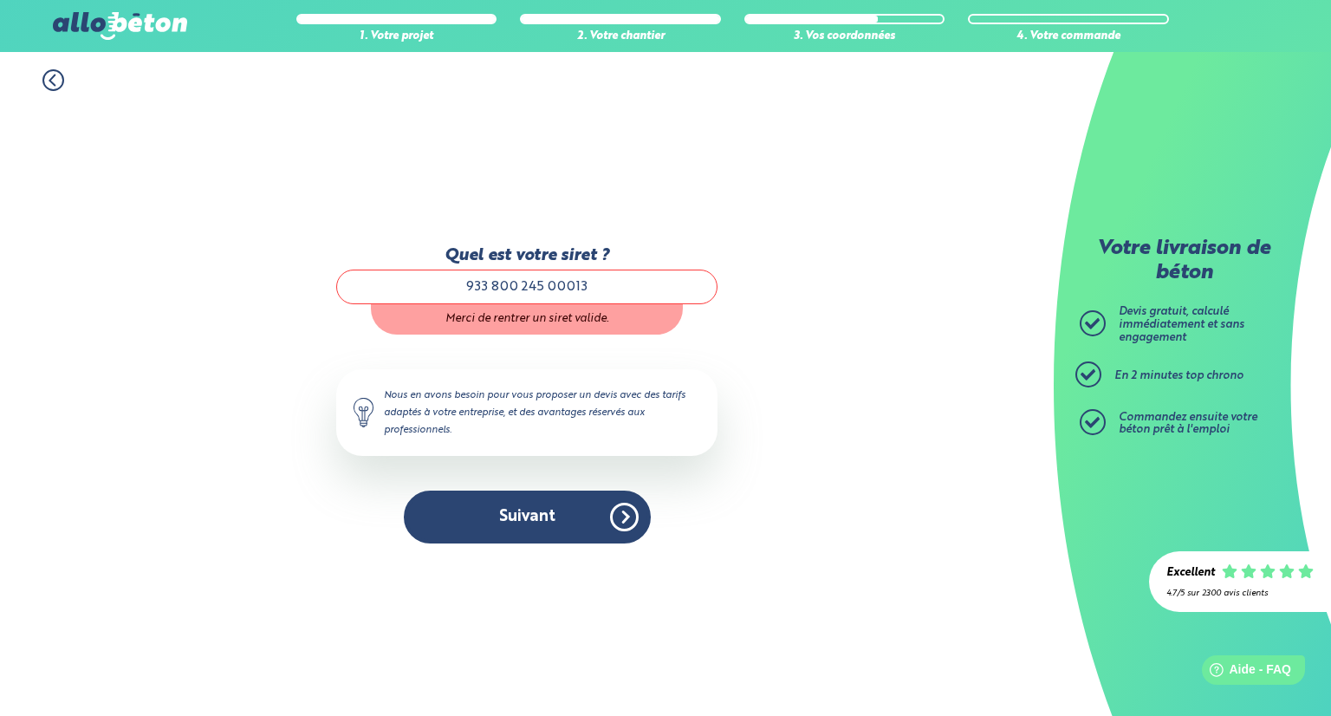
click at [494, 288] on input "933 800 245 00013" at bounding box center [526, 287] width 381 height 35
click at [524, 286] on input "933800 245 00013" at bounding box center [526, 287] width 381 height 35
click at [547, 290] on input "933800245 00013" at bounding box center [526, 287] width 381 height 35
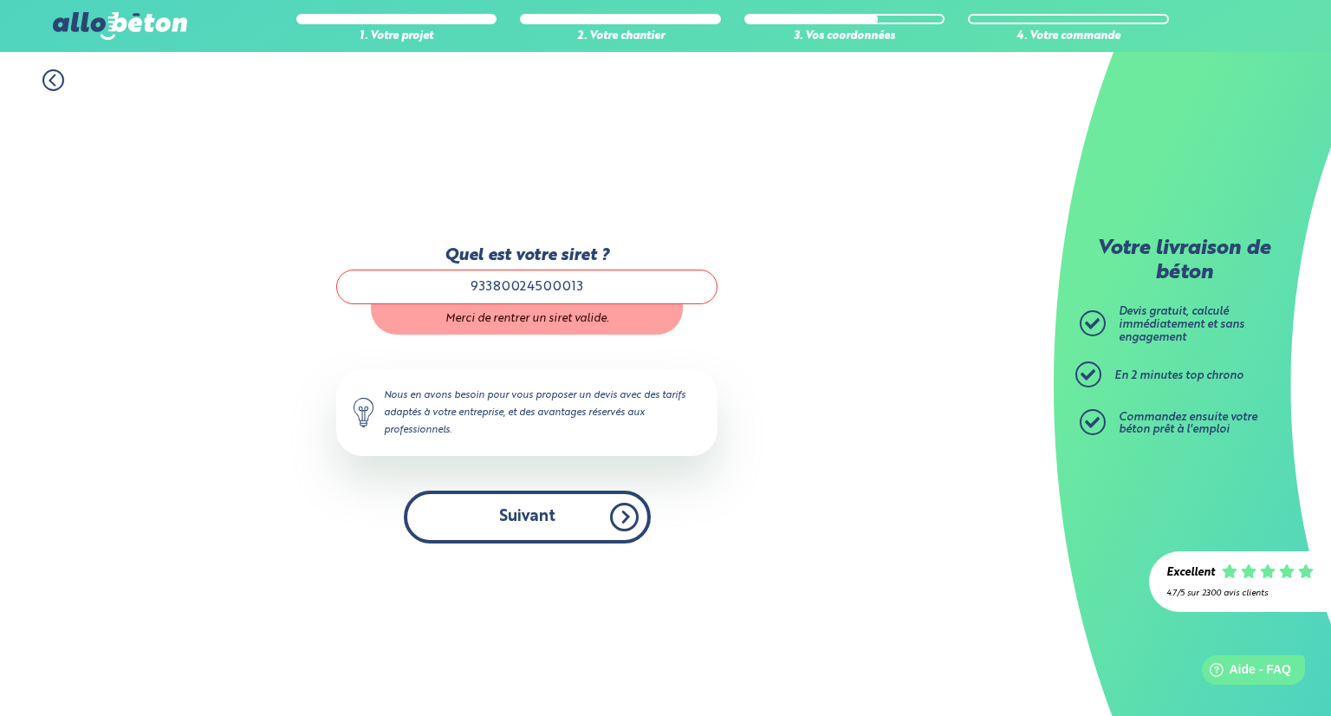
type input "93380024500013"
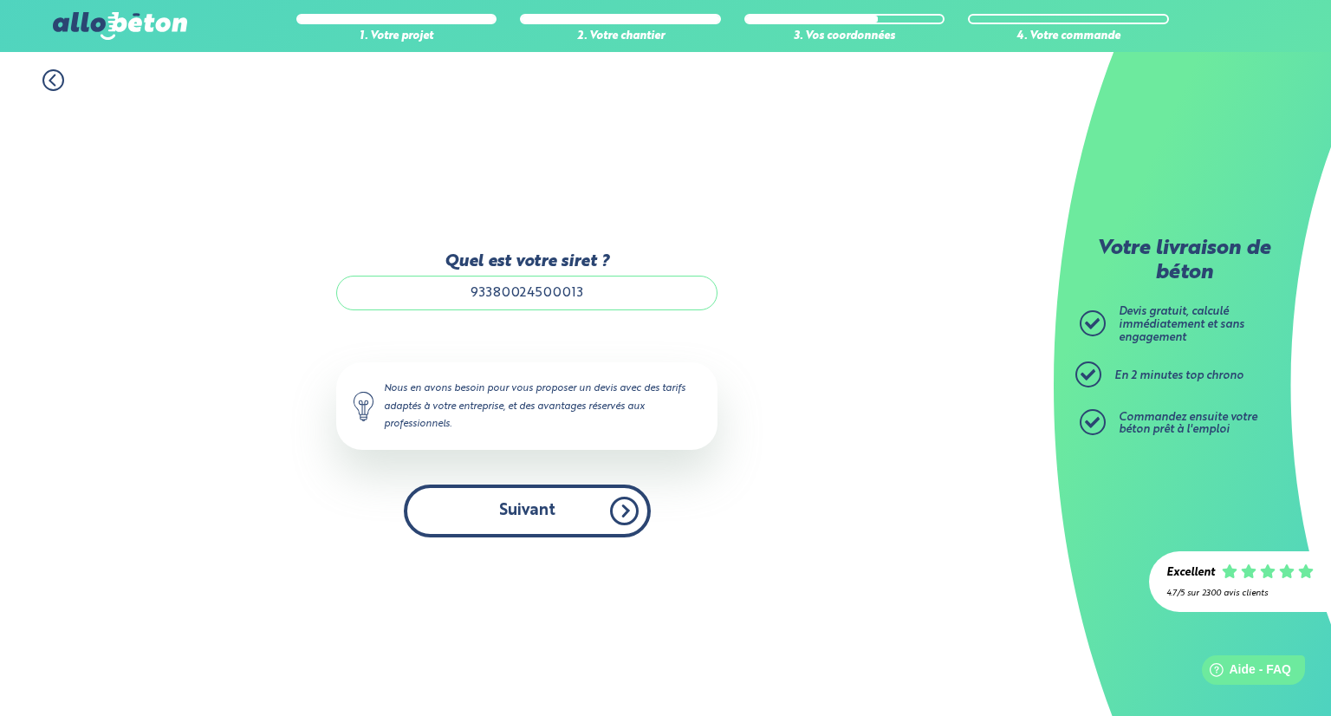
click at [528, 517] on button "Suivant" at bounding box center [527, 511] width 247 height 53
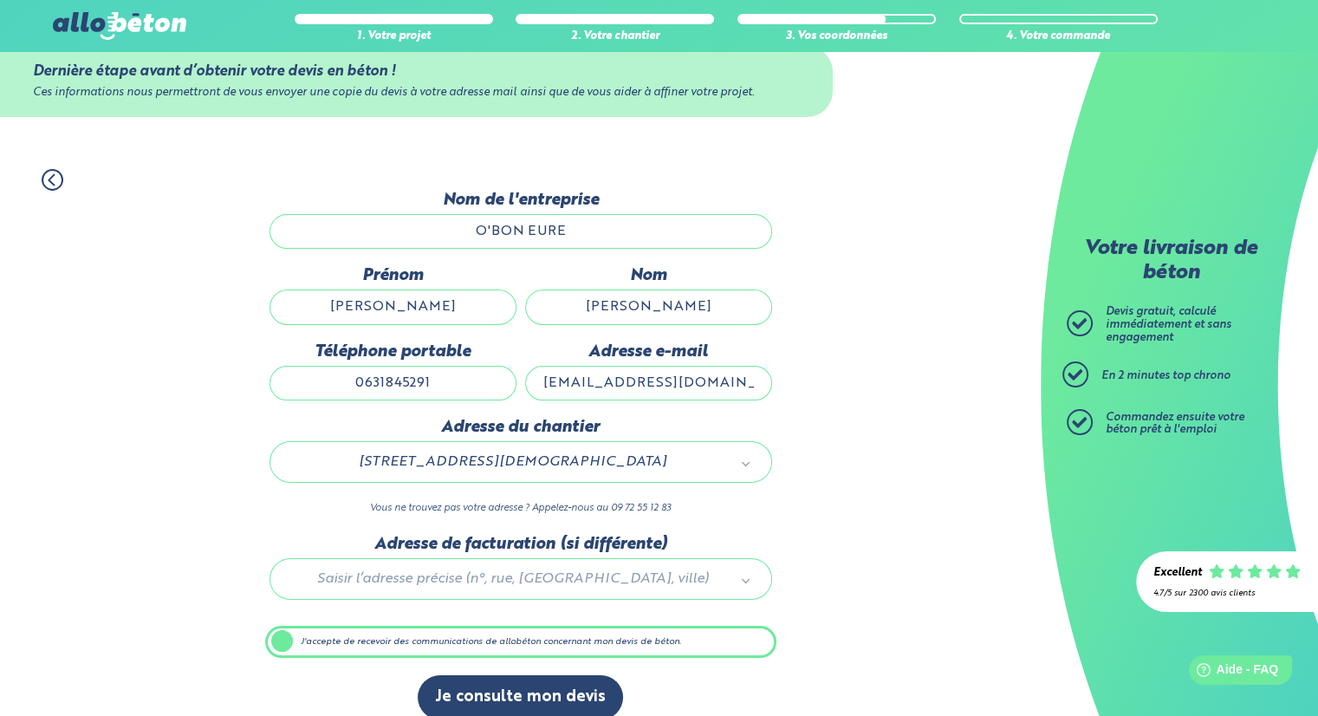
scroll to position [59, 0]
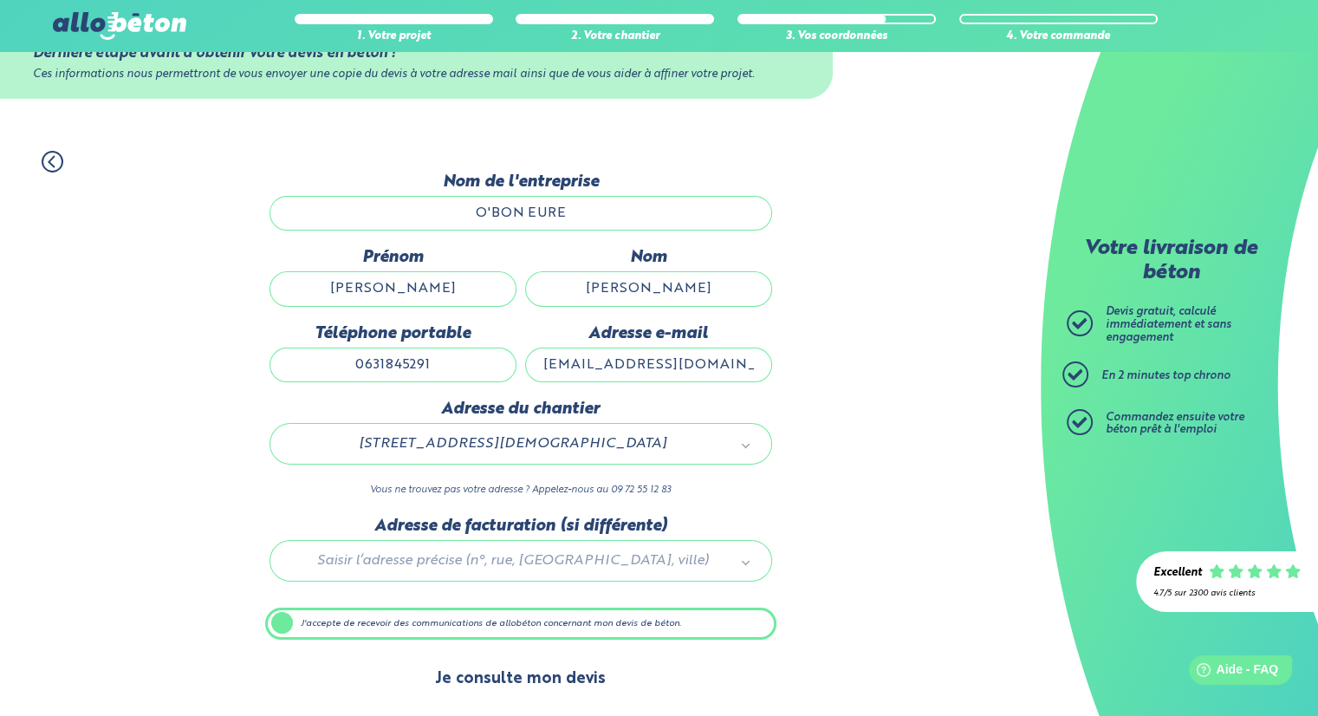
click at [507, 677] on button "Je consulte mon devis" at bounding box center [520, 679] width 205 height 44
